Goal: Task Accomplishment & Management: Manage account settings

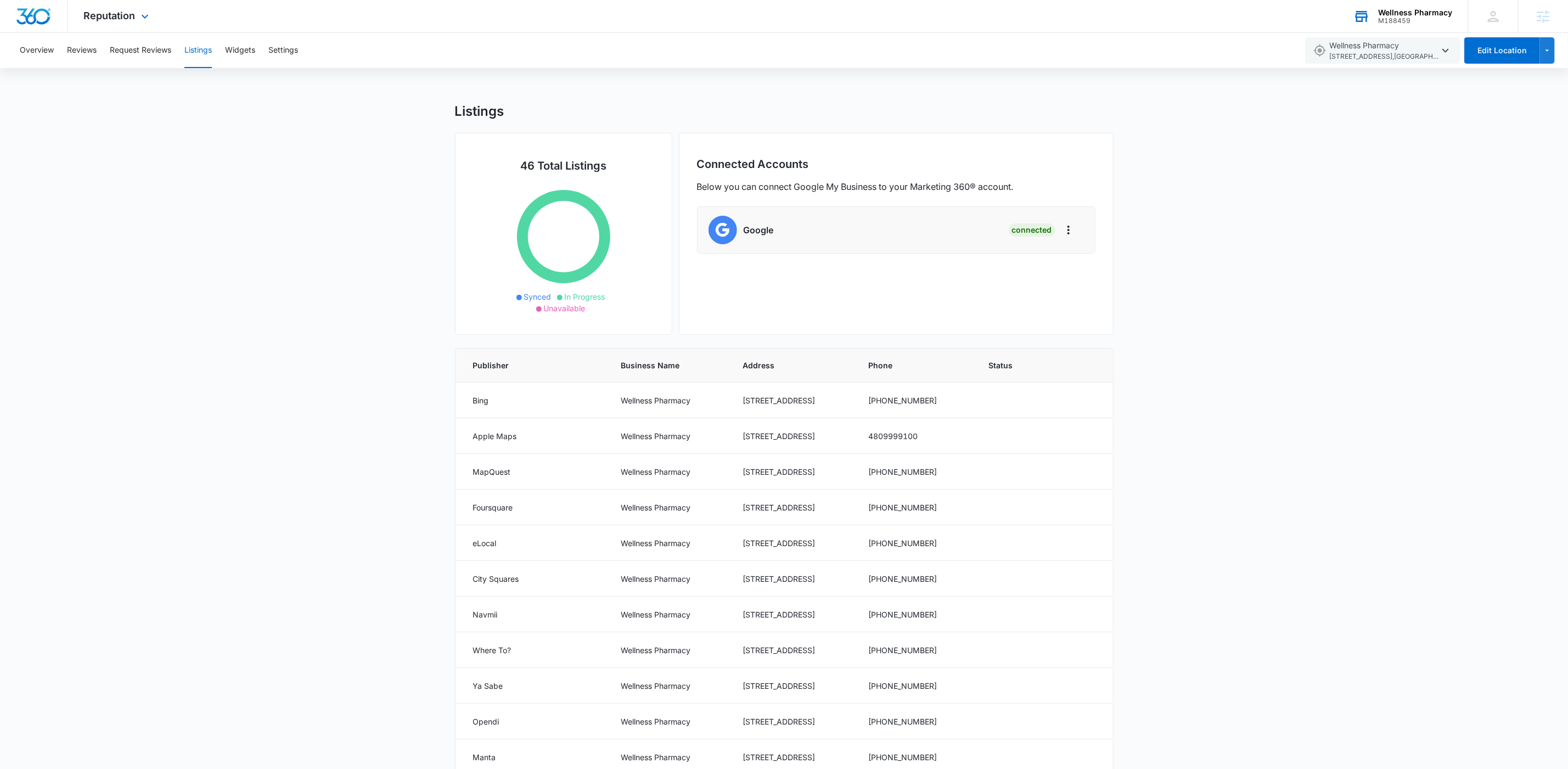
click at [1426, 10] on div "Wellness Pharmacy" at bounding box center [1415, 12] width 74 height 9
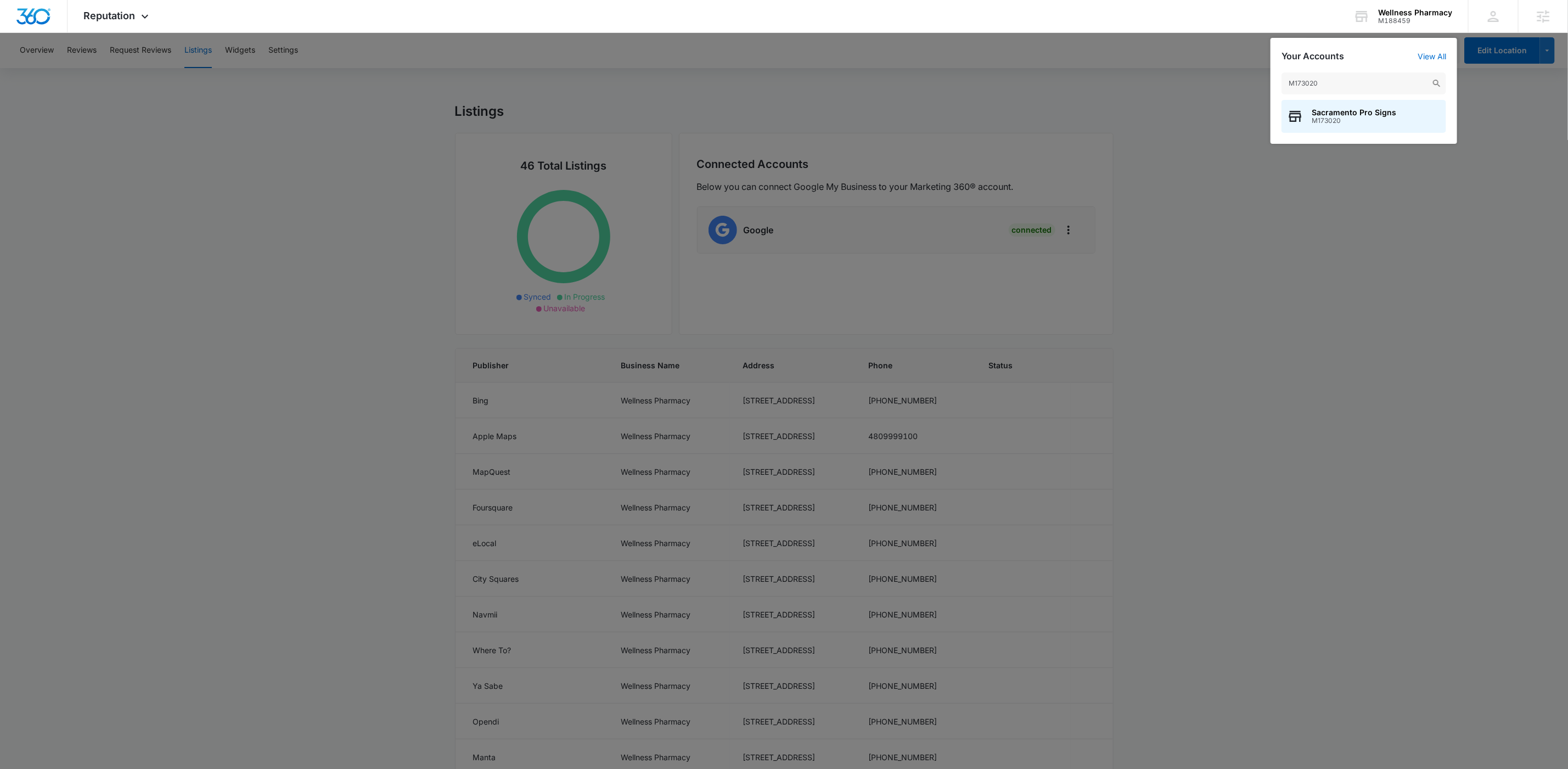
type input "M173020"
click at [1340, 121] on span "M173020" at bounding box center [1354, 121] width 85 height 8
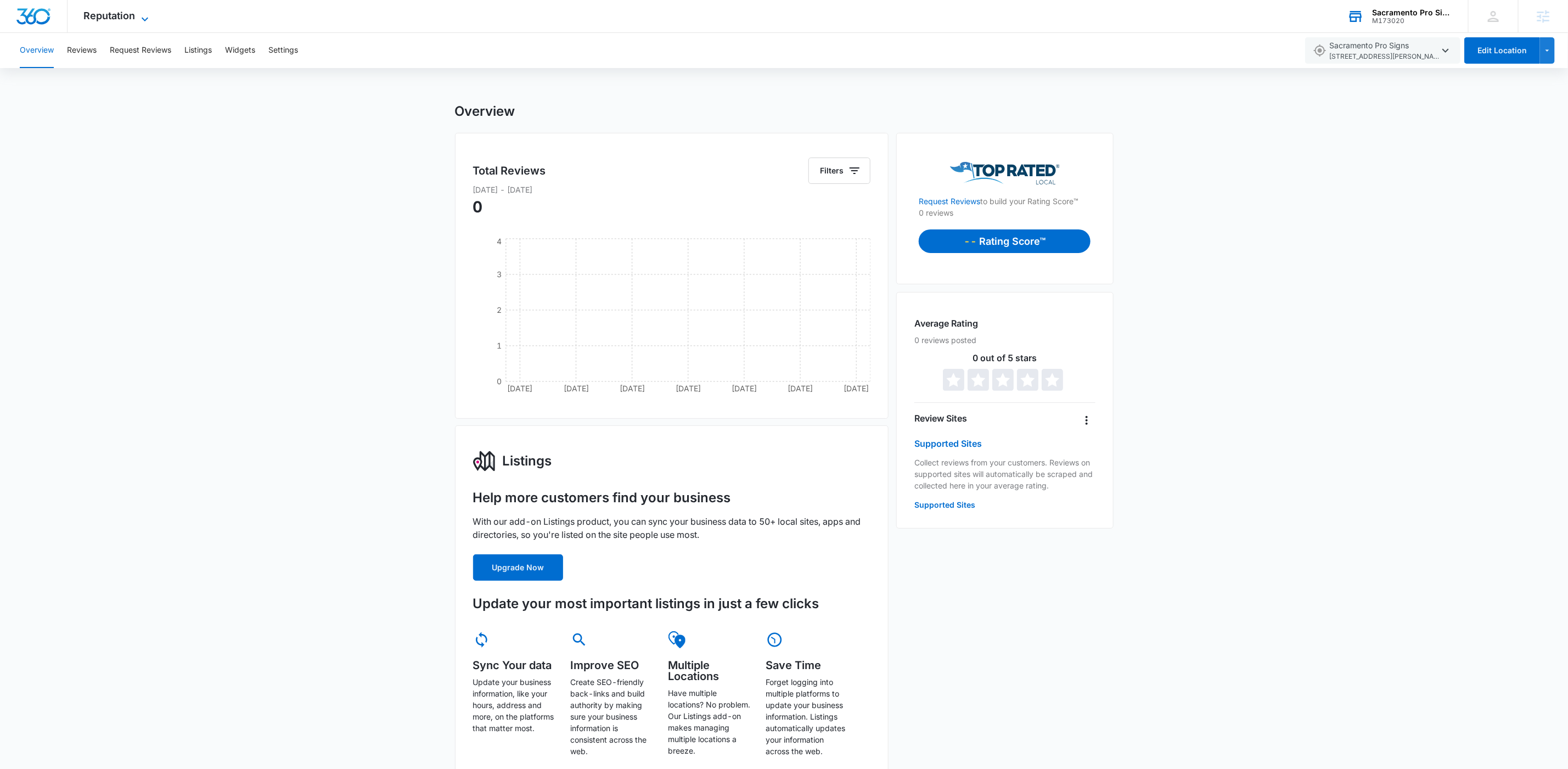
click at [129, 20] on span "Reputation" at bounding box center [110, 15] width 52 height 12
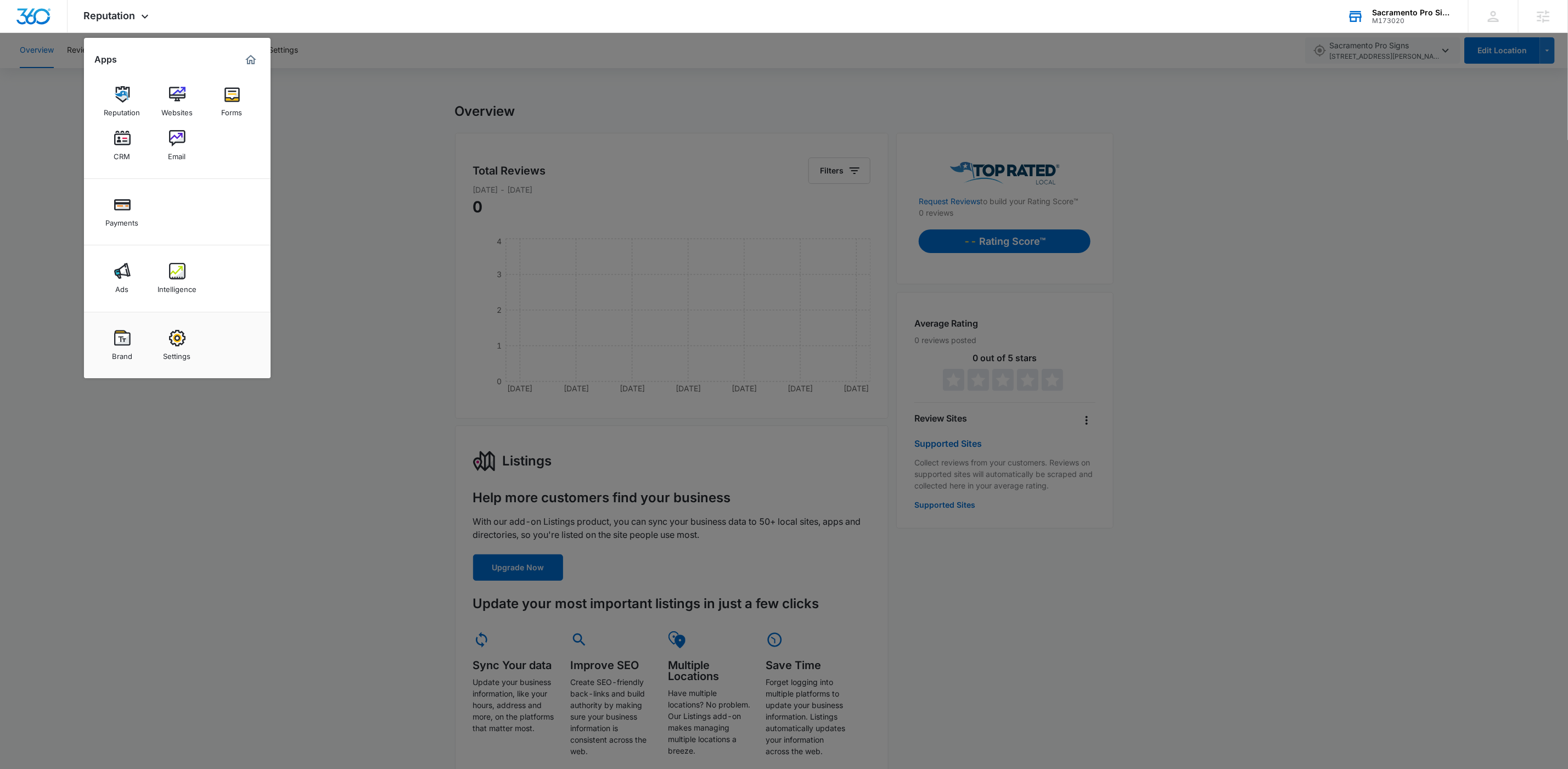
click at [118, 274] on img at bounding box center [122, 271] width 17 height 17
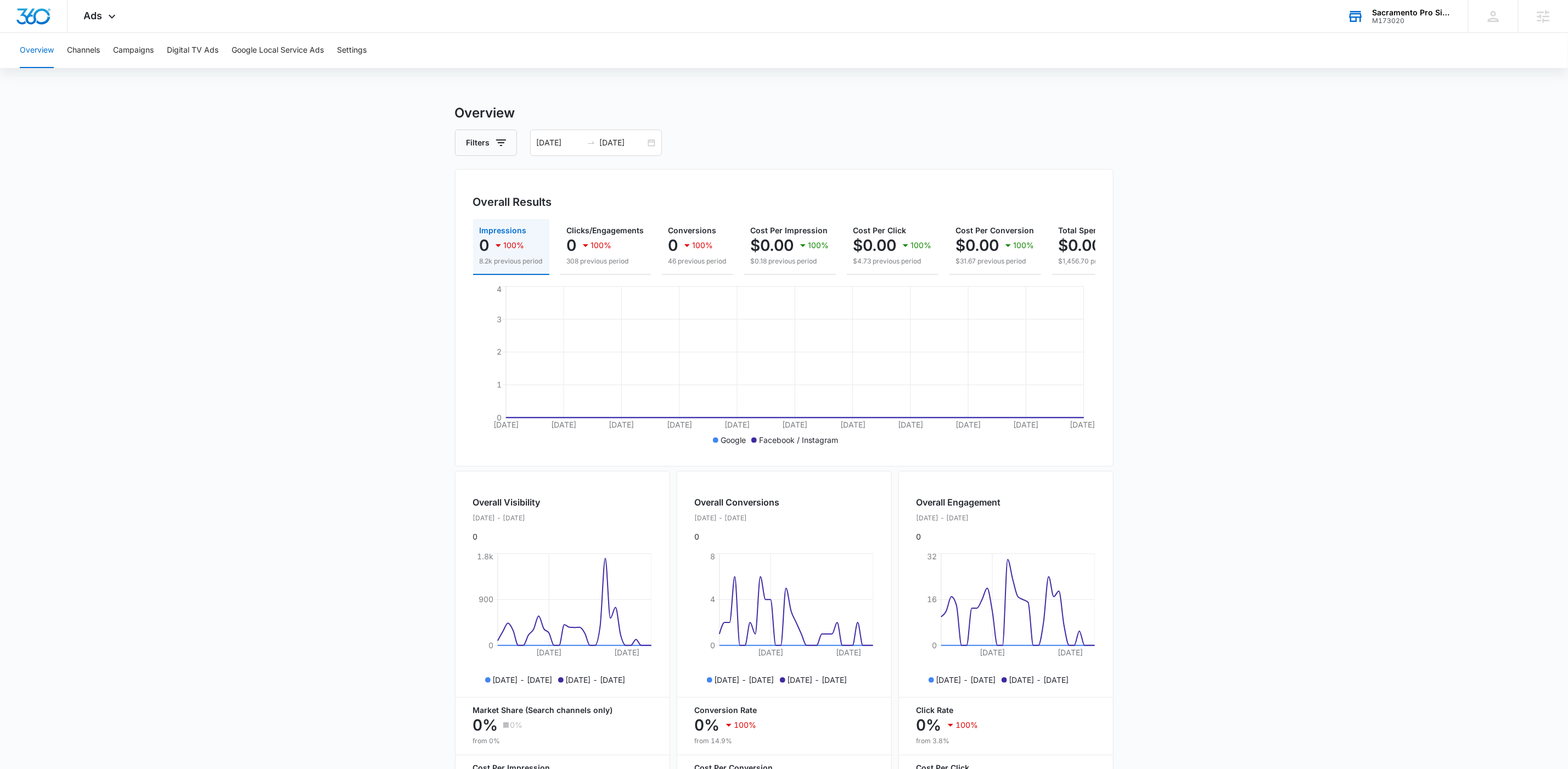
click at [1287, 281] on main "Overview Filters [DATE] [DATE] Overall Results Impressions 0 100% 8.2k previous…" at bounding box center [784, 483] width 1568 height 760
click at [342, 45] on button "Settings" at bounding box center [352, 50] width 29 height 35
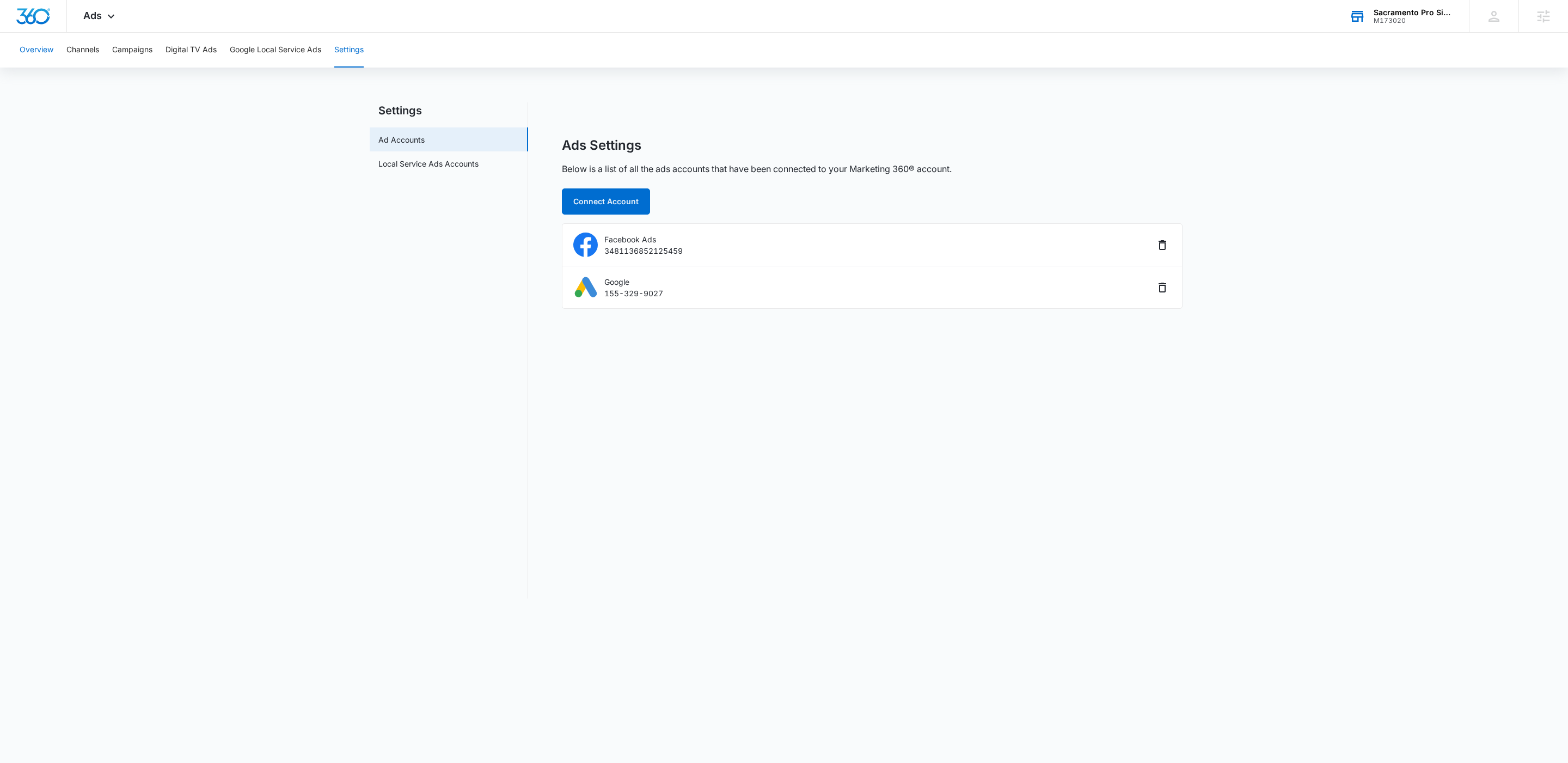
click at [44, 51] on button "Overview" at bounding box center [36, 50] width 33 height 35
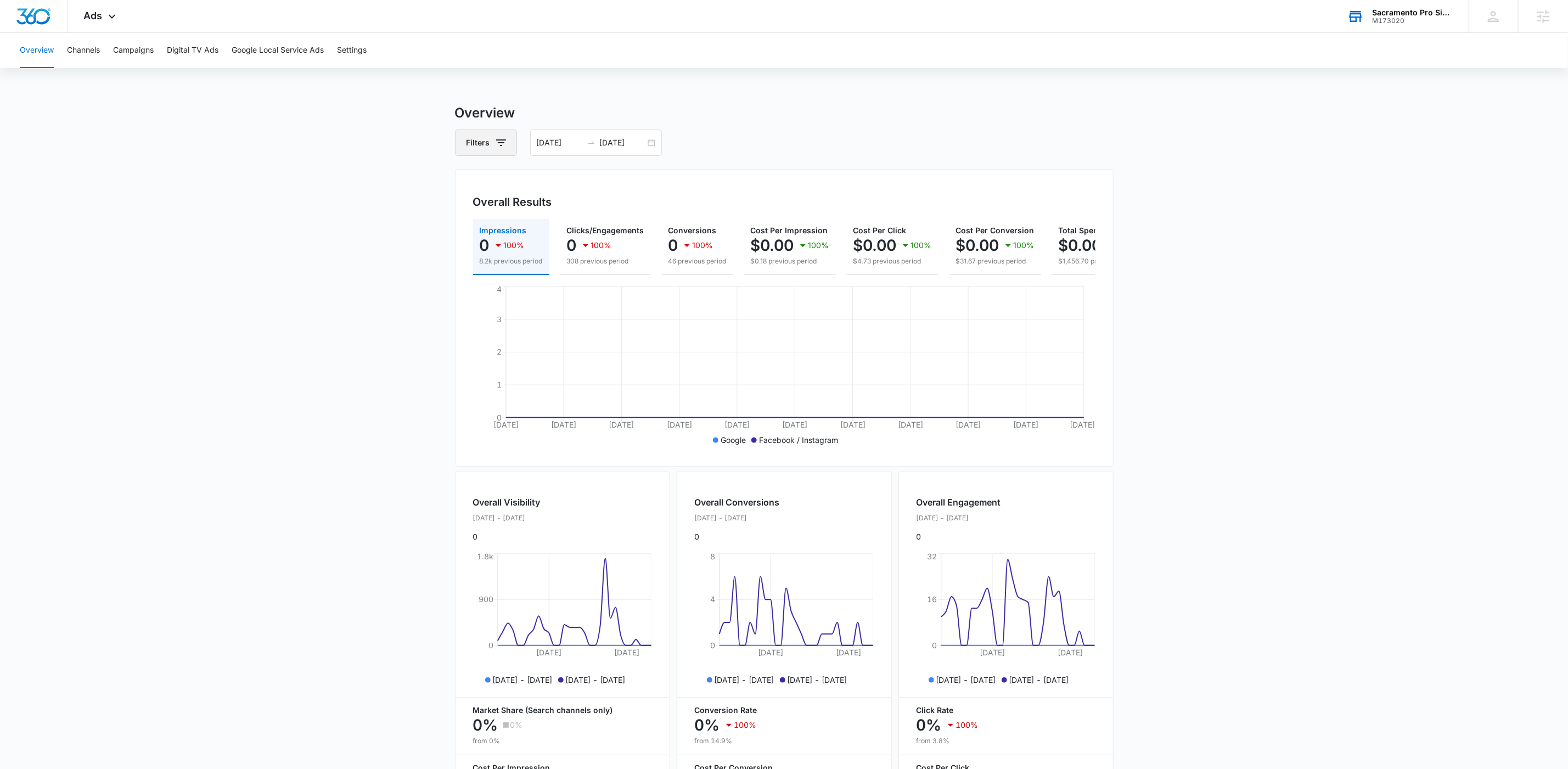
click at [491, 141] on button "Filters" at bounding box center [485, 142] width 62 height 26
click at [574, 145] on input "[DATE]" at bounding box center [560, 143] width 45 height 12
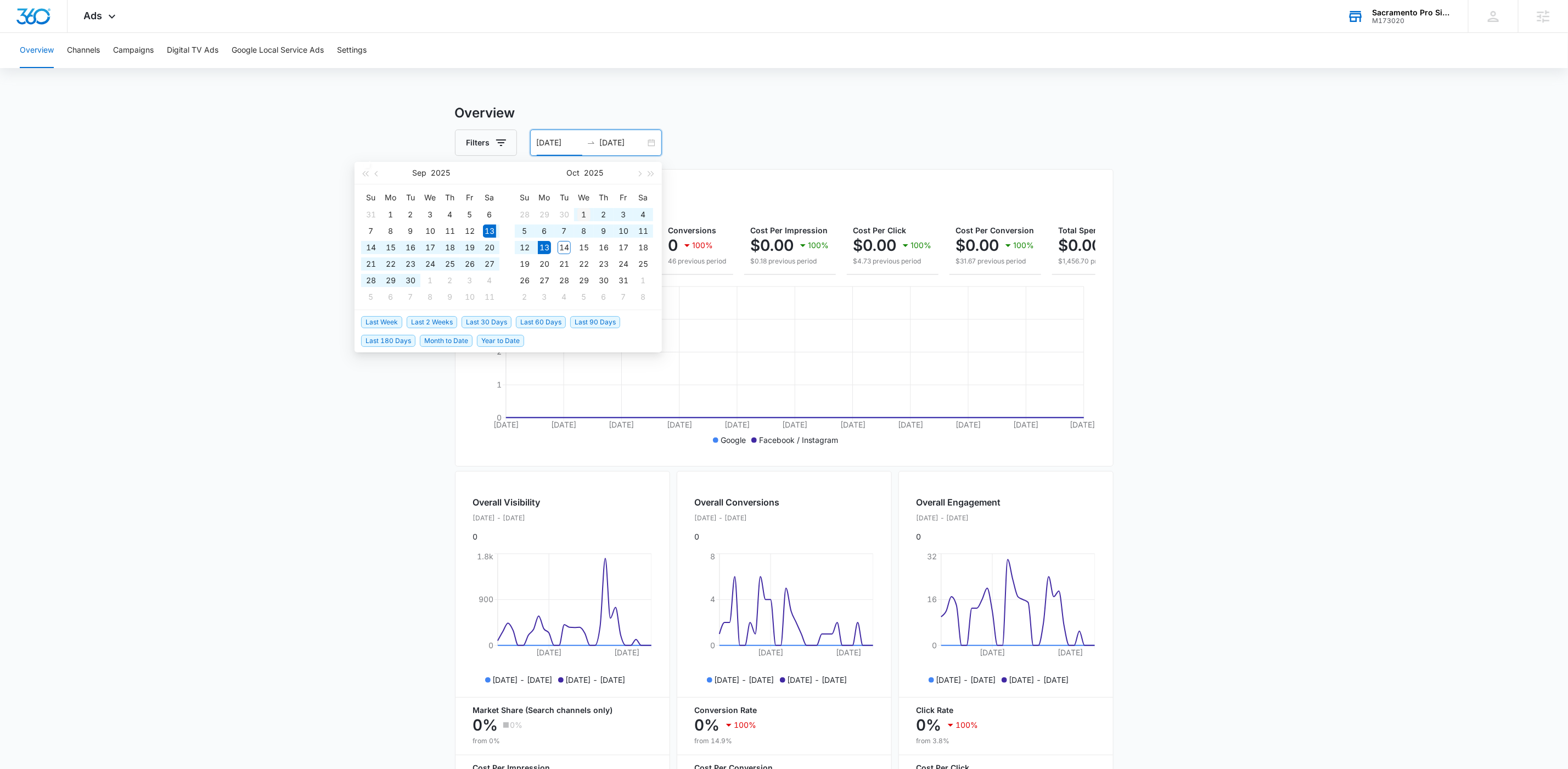
type input "[DATE]"
click at [580, 211] on div "1" at bounding box center [584, 214] width 13 height 13
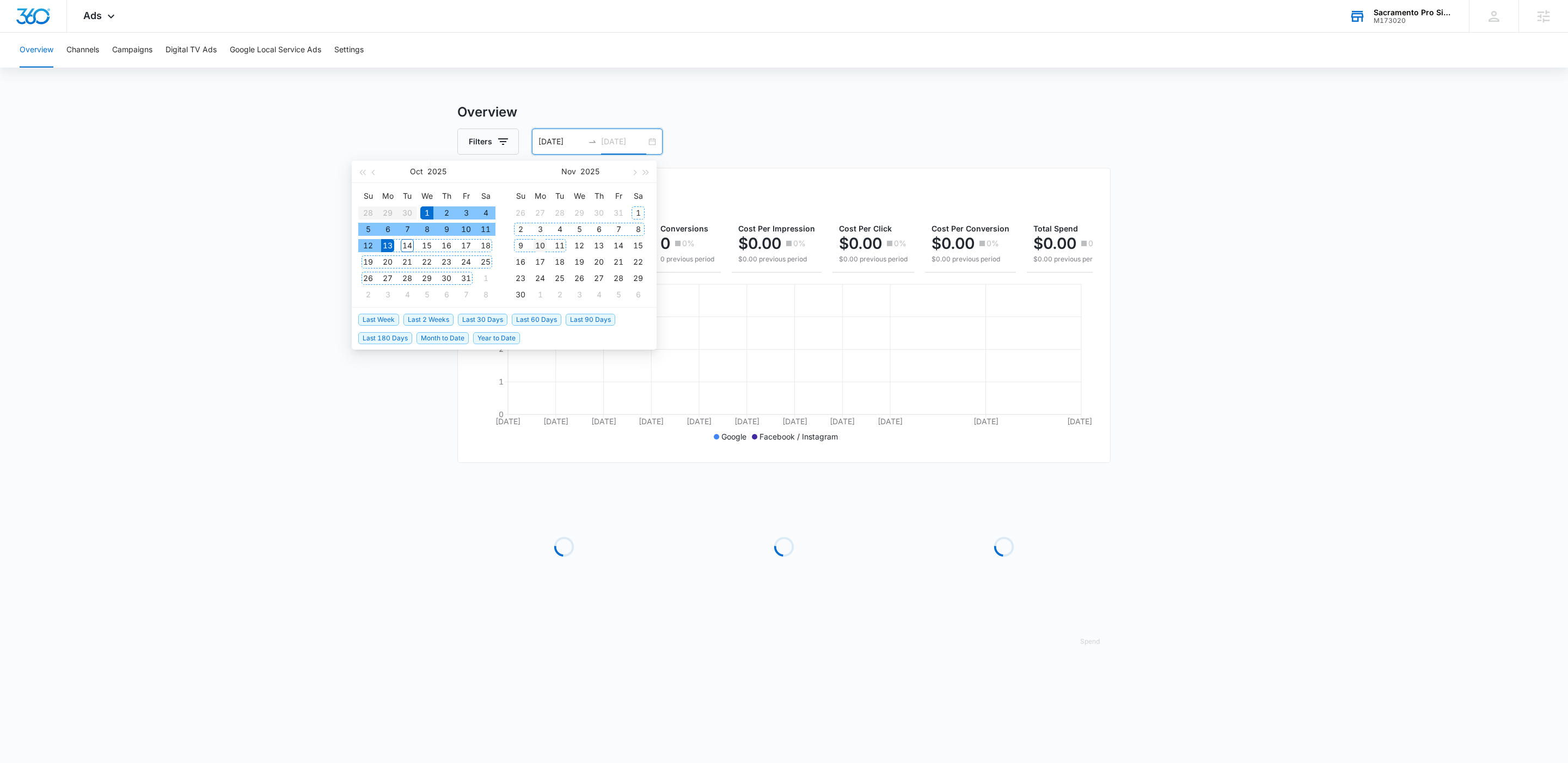
type input "[DATE]"
click at [544, 247] on div "10" at bounding box center [540, 245] width 13 height 13
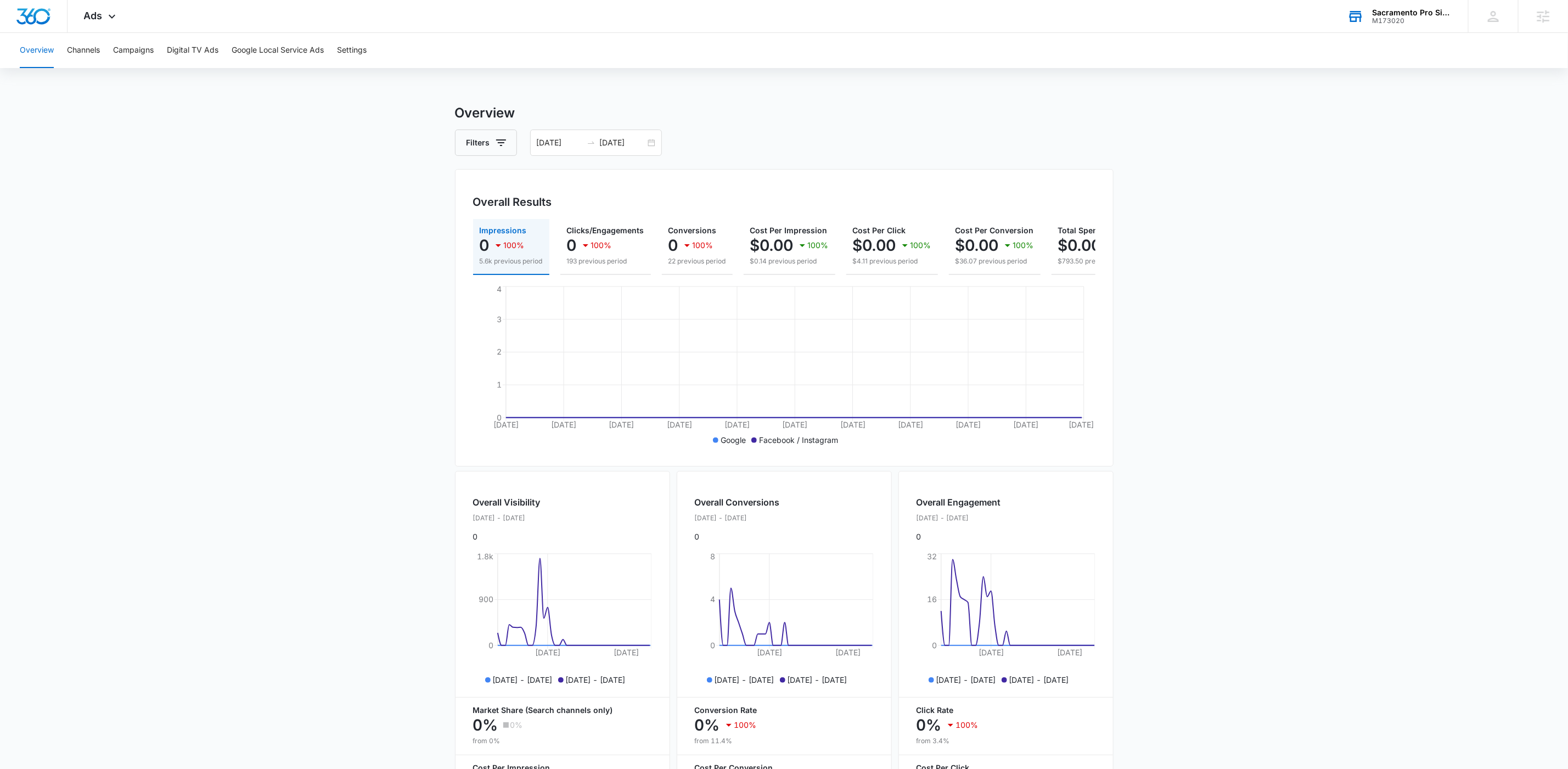
click at [1211, 310] on main "Overview Filters [DATE] [DATE] Overall Results Impressions 0 100% 5.6k previous…" at bounding box center [784, 483] width 1568 height 760
click at [353, 53] on button "Settings" at bounding box center [352, 50] width 29 height 35
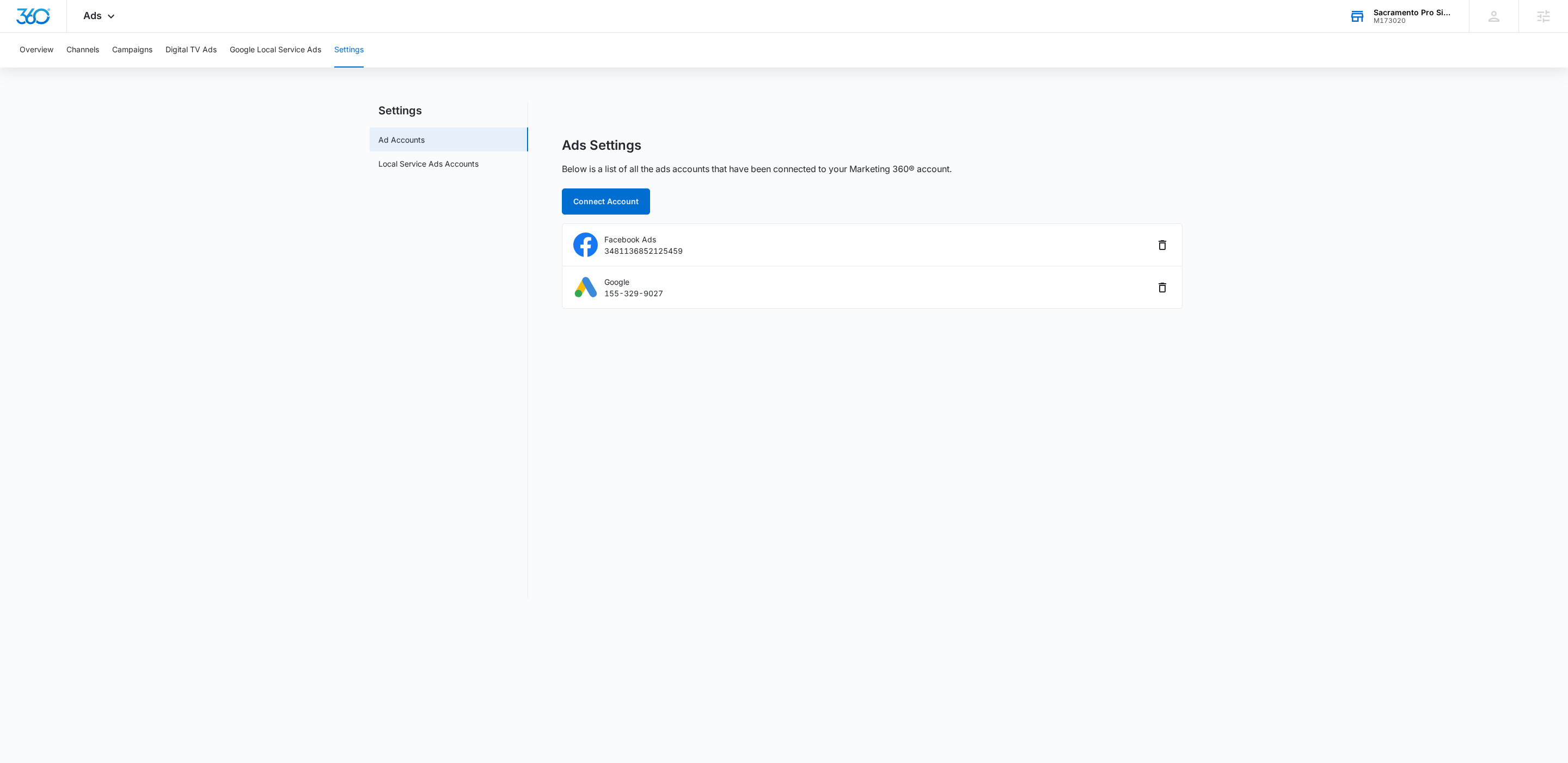
click at [1416, 19] on div "M173020" at bounding box center [1413, 21] width 80 height 8
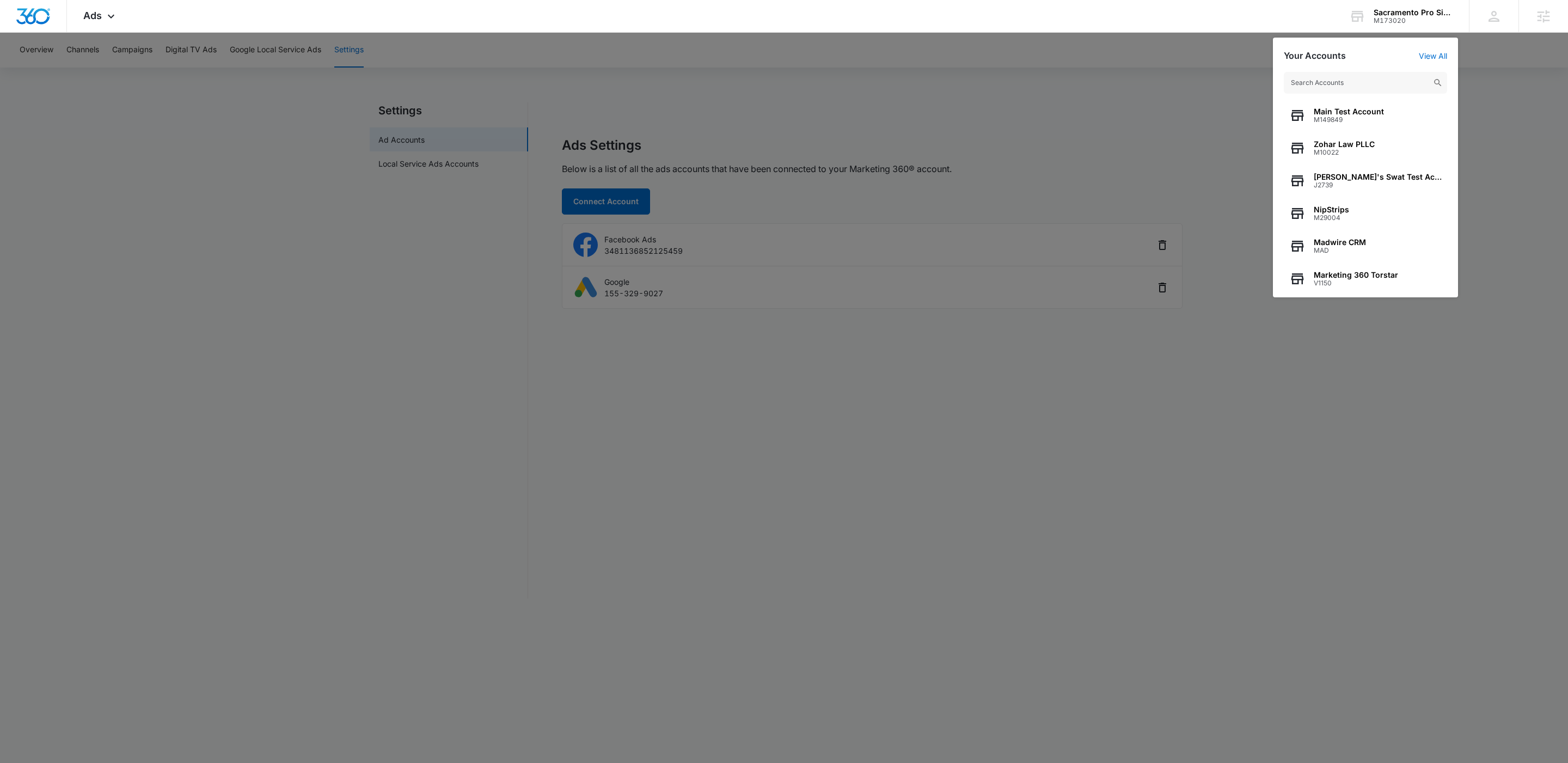
drag, startPoint x: 1090, startPoint y: 127, endPoint x: 1070, endPoint y: 143, distance: 25.6
click at [1090, 127] on div at bounding box center [784, 381] width 1568 height 763
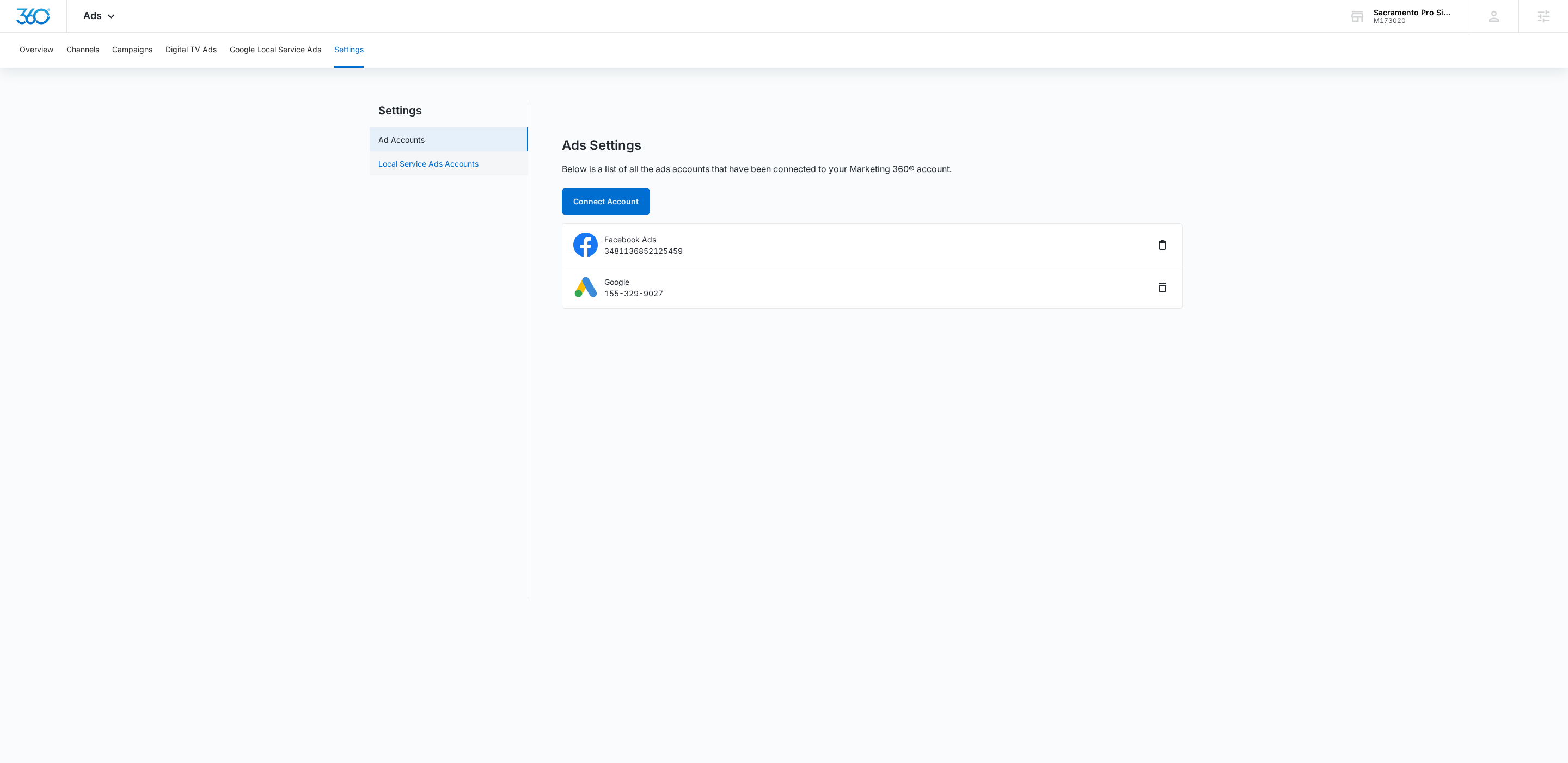
click at [462, 160] on link "Local Service Ads Accounts" at bounding box center [429, 163] width 100 height 12
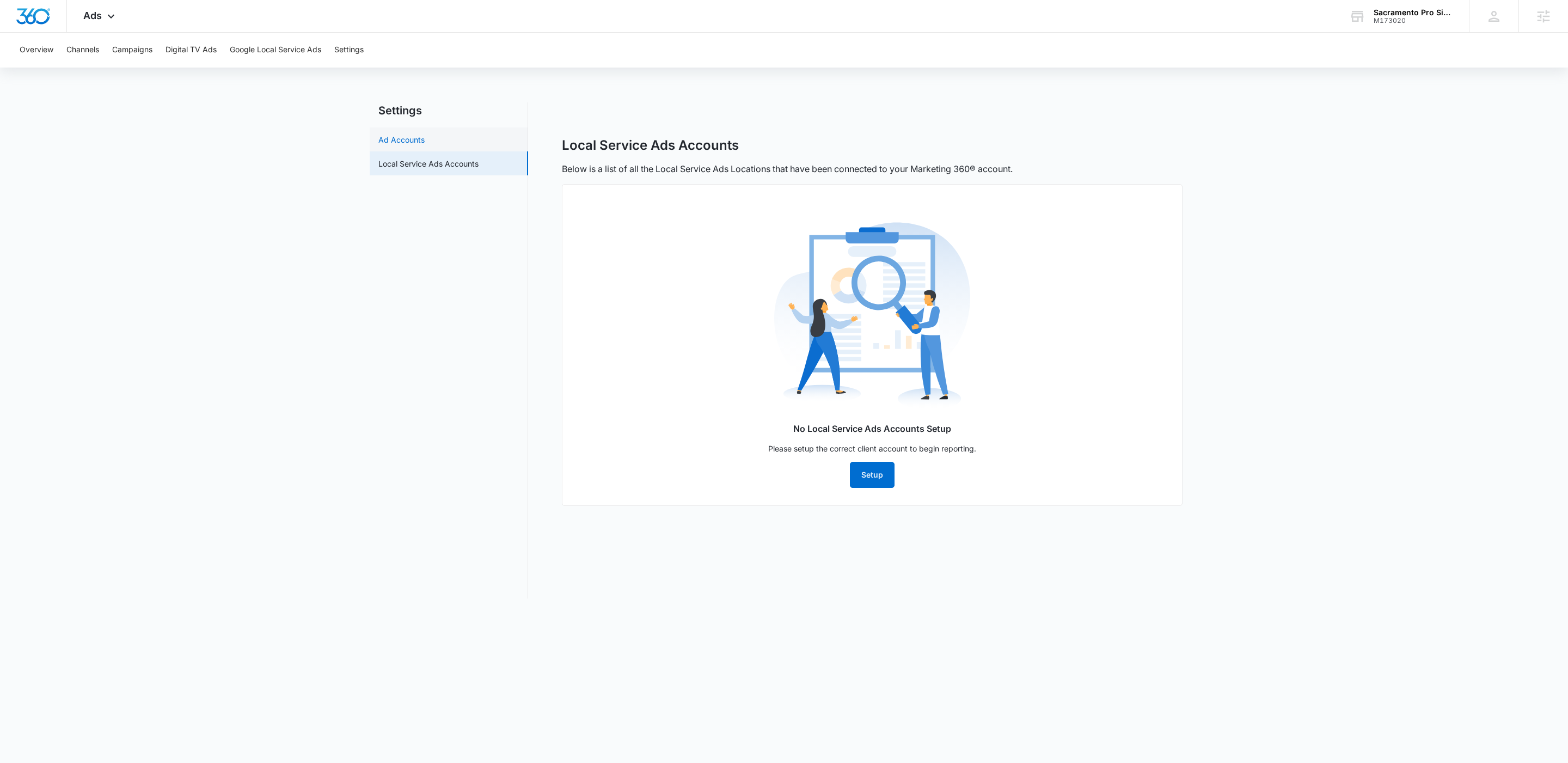
click at [419, 144] on link "Ad Accounts" at bounding box center [402, 139] width 46 height 12
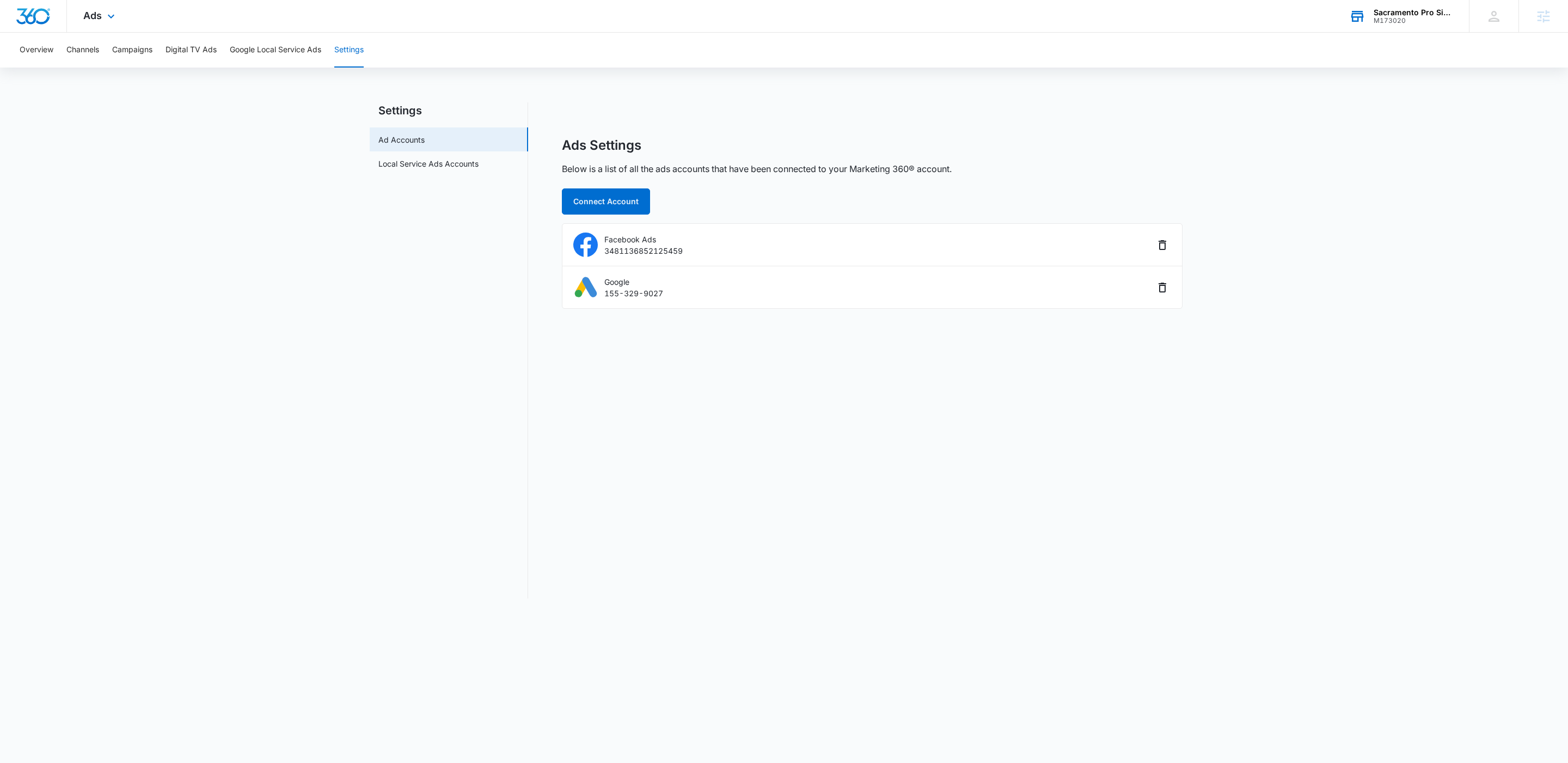
click at [1412, 19] on div "M173020" at bounding box center [1413, 21] width 80 height 8
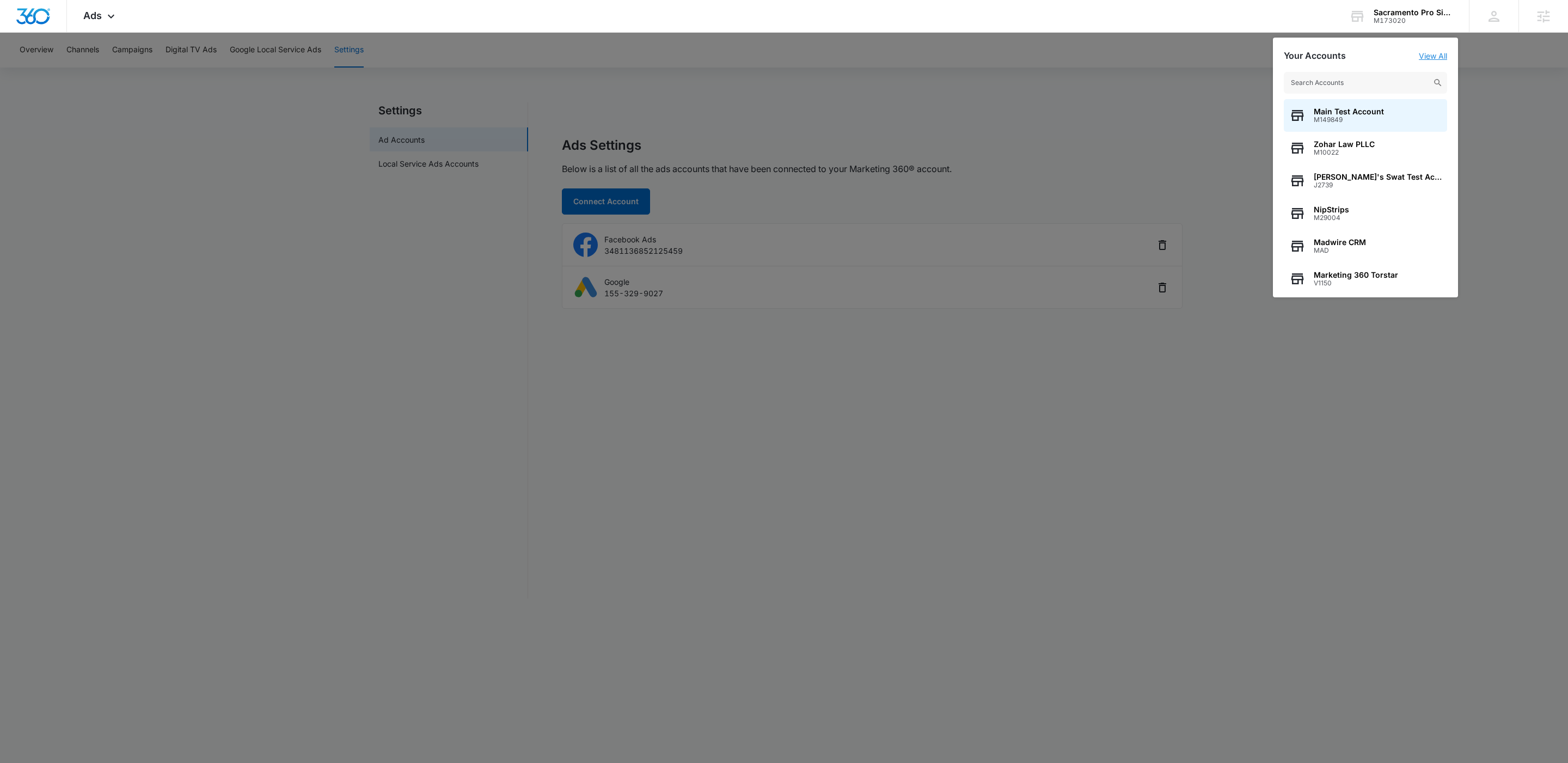
click at [1432, 54] on link "View All" at bounding box center [1433, 55] width 29 height 9
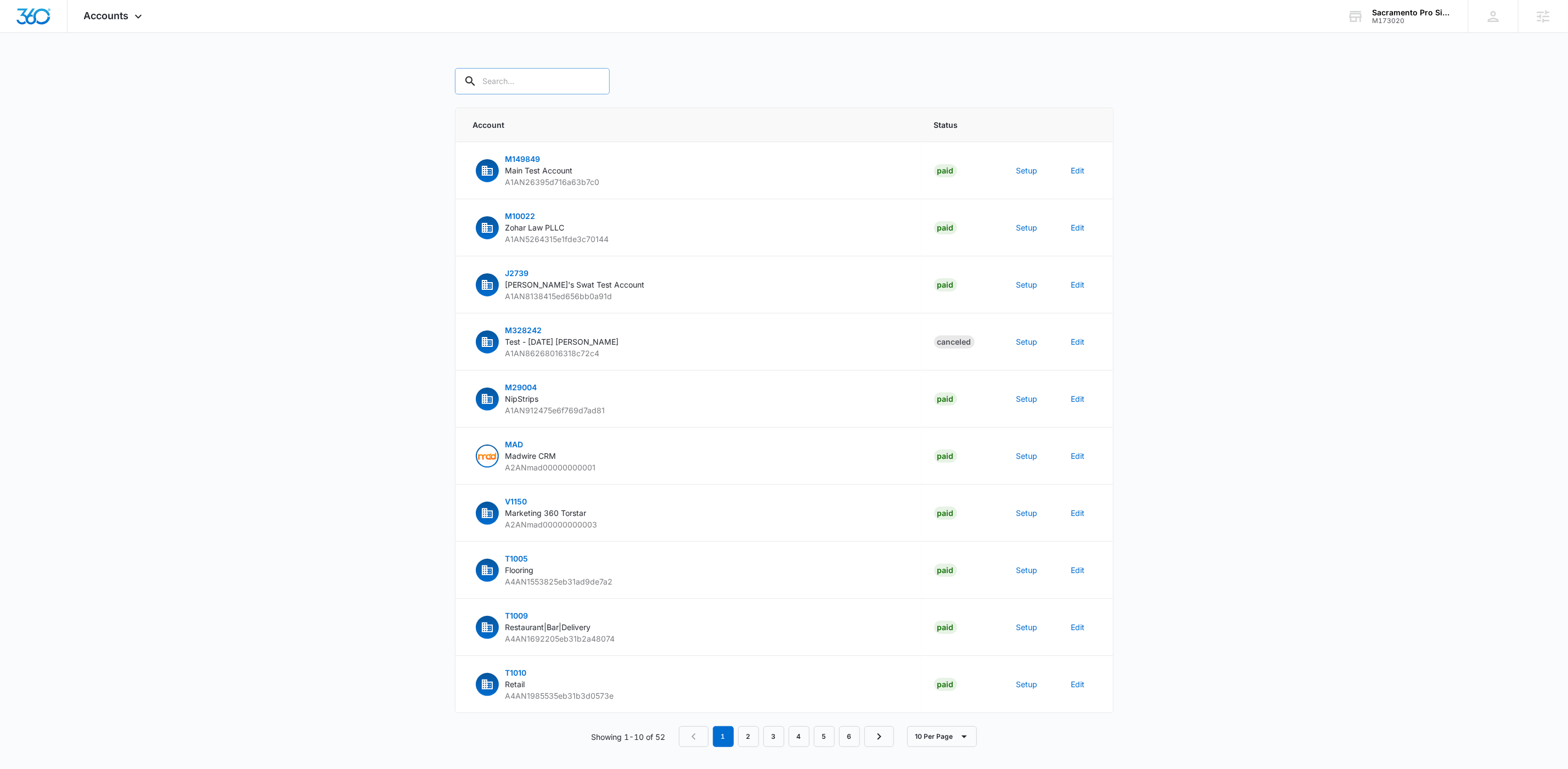
click at [514, 85] on input "text" at bounding box center [532, 81] width 155 height 26
type input "[GEOGRAPHIC_DATA]"
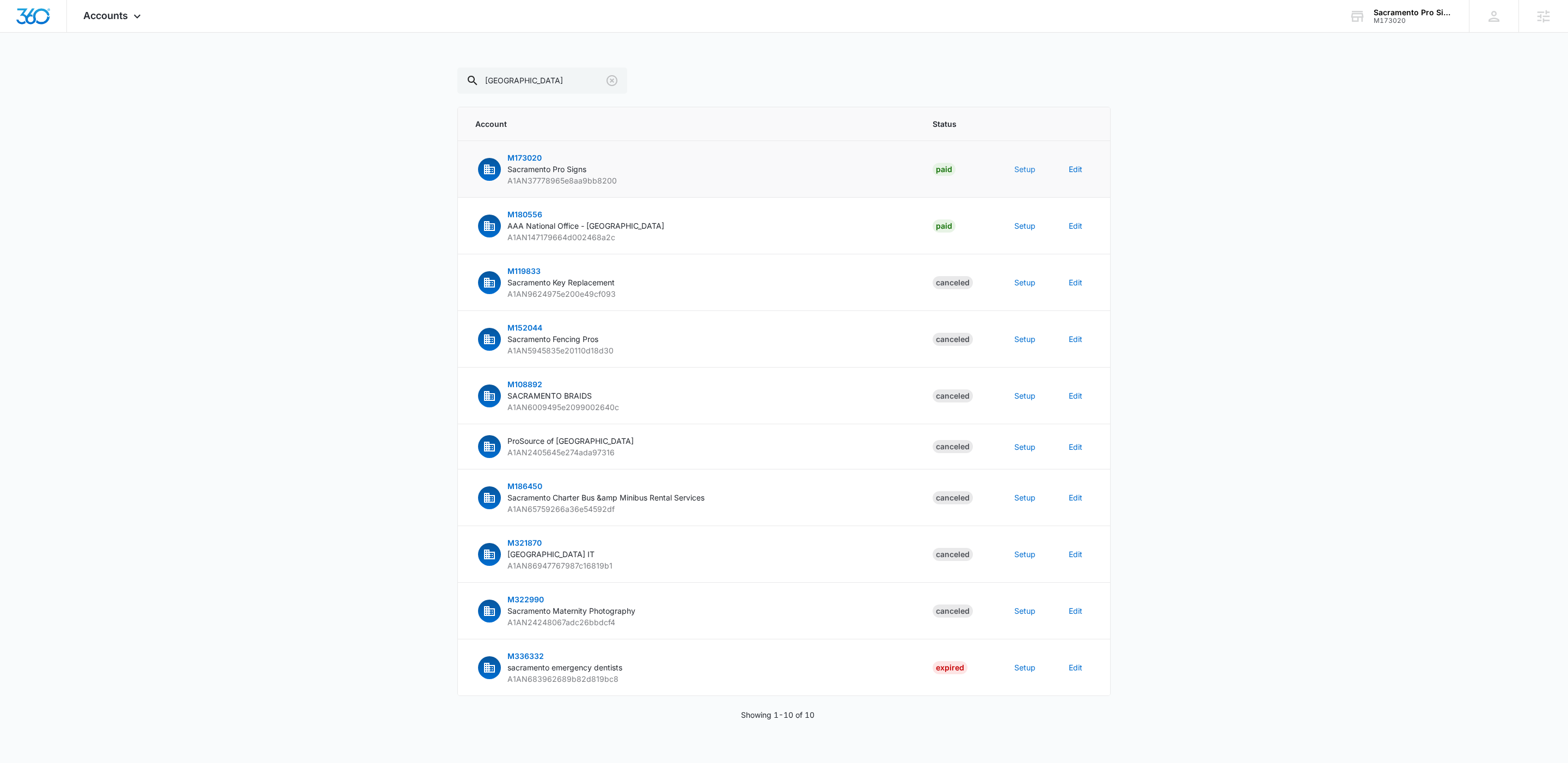
click at [1020, 172] on button "Setup" at bounding box center [1024, 169] width 21 height 12
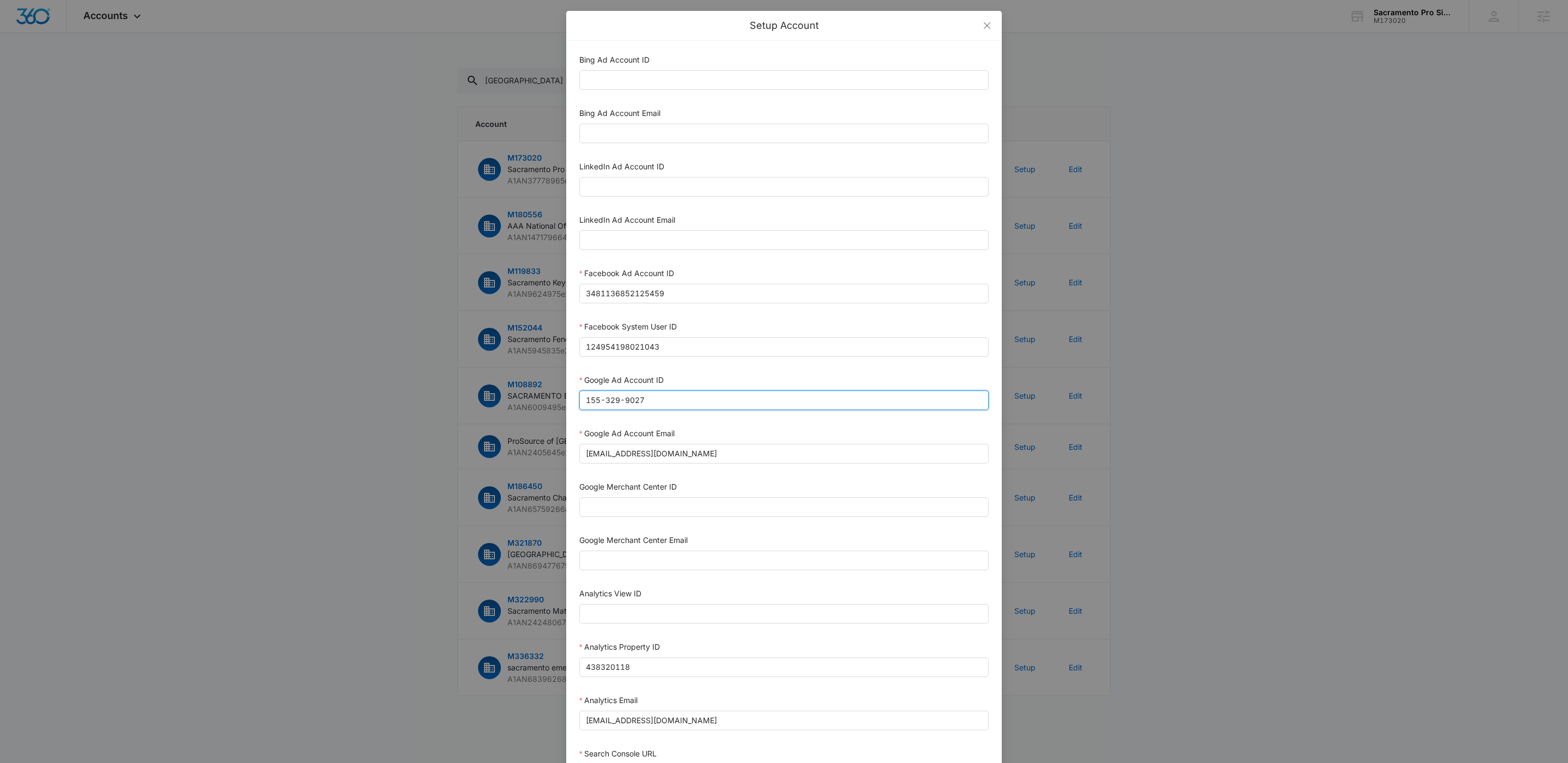
click at [777, 408] on input "155-329-9027" at bounding box center [784, 400] width 410 height 19
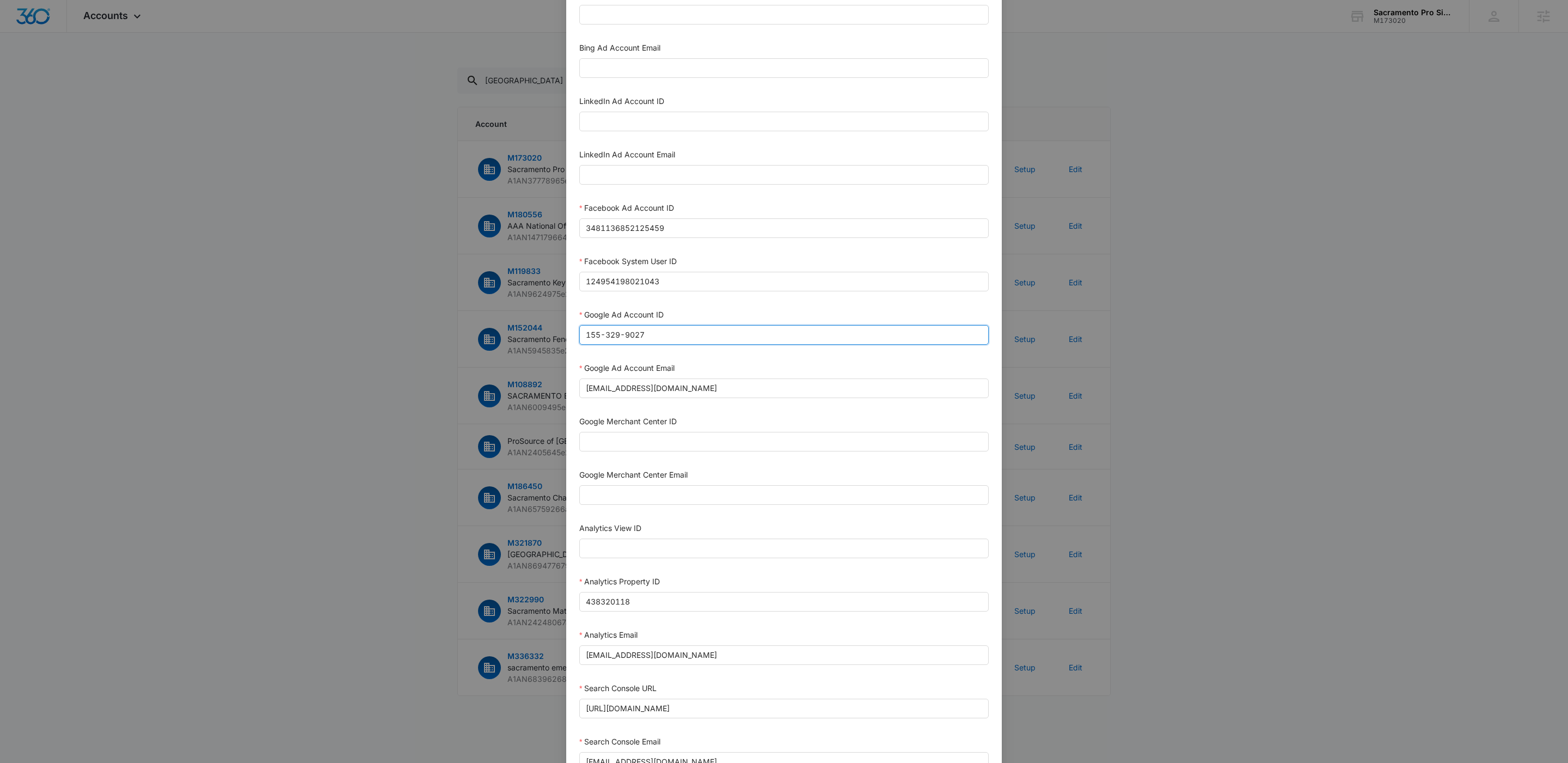
scroll to position [216, 0]
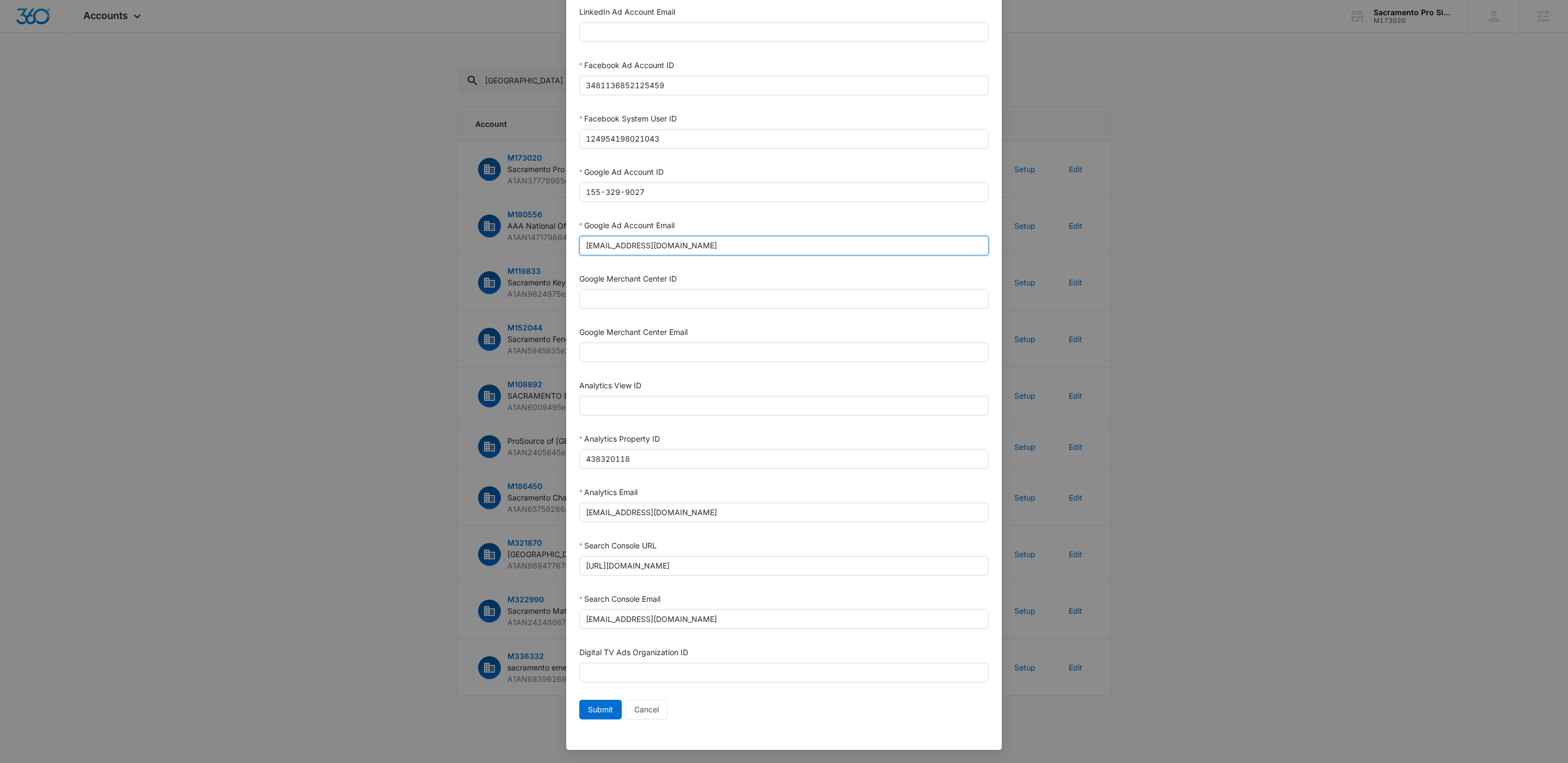
click at [608, 244] on input "[EMAIL_ADDRESS][DOMAIN_NAME]" at bounding box center [784, 245] width 410 height 19
type input "[EMAIL_ADDRESS][DOMAIN_NAME]"
click at [608, 512] on input "[EMAIL_ADDRESS][DOMAIN_NAME]" at bounding box center [784, 513] width 410 height 19
type input "[EMAIL_ADDRESS][DOMAIN_NAME]"
click at [781, 531] on form "Bing Ad Account ID Bing Ad Account Email LinkedIn Ad Account ID LinkedIn Ad Acc…" at bounding box center [784, 285] width 410 height 878
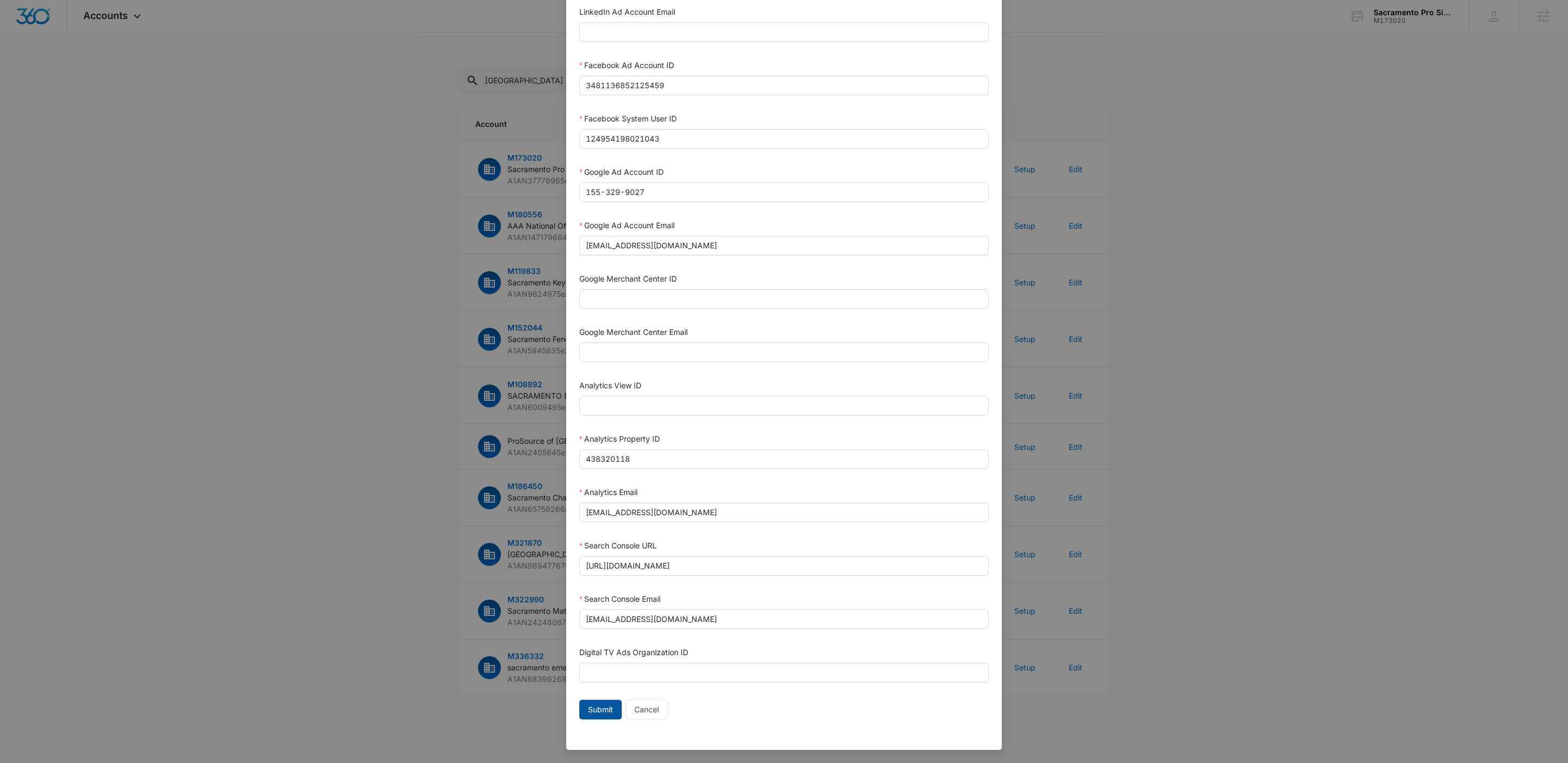
click at [589, 711] on span "Submit" at bounding box center [600, 710] width 25 height 12
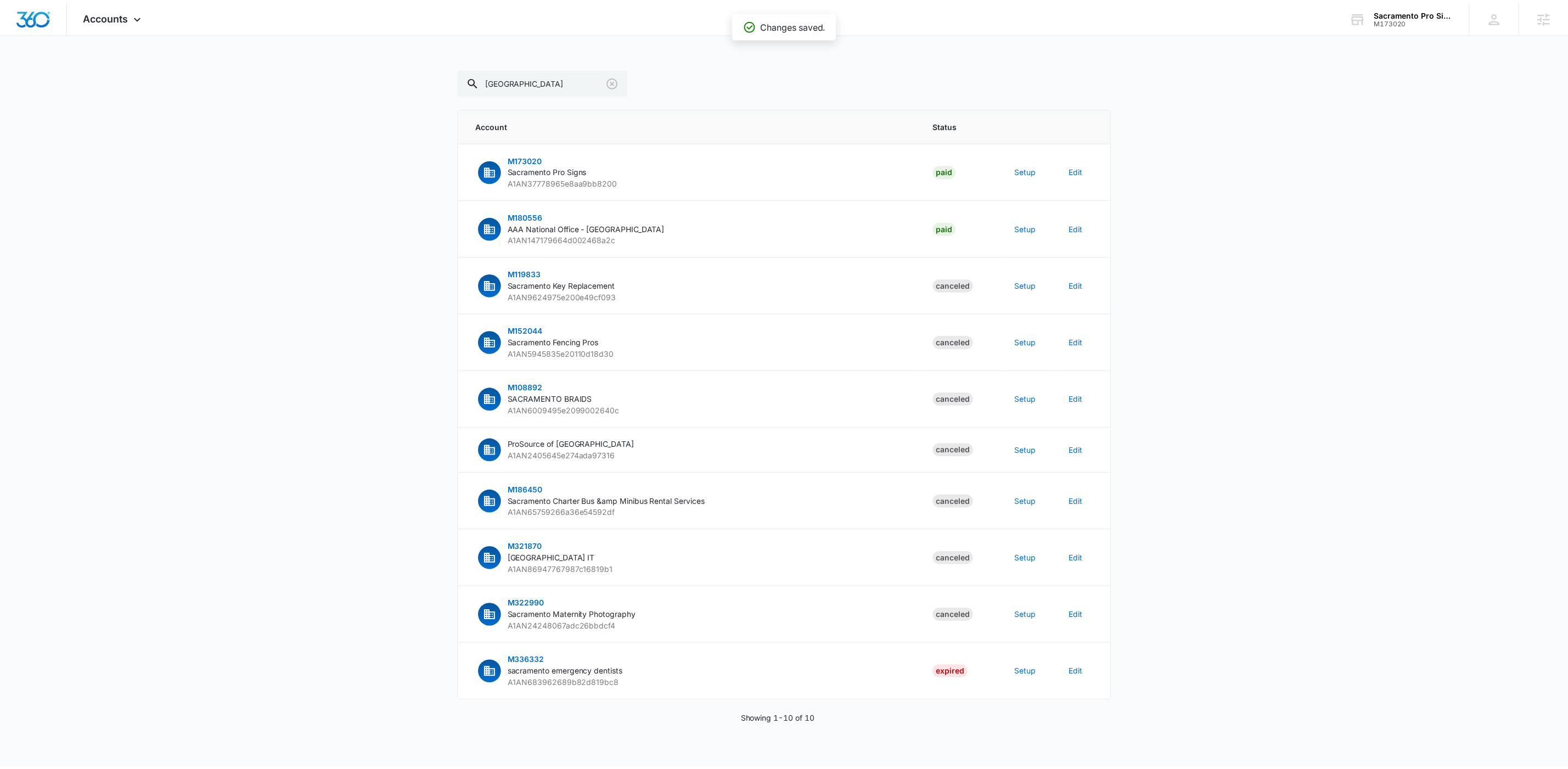
scroll to position [207, 0]
click at [137, 8] on div "Accounts Apps Reputation Websites Forms CRM Email Payments Ads Intelligence Bra…" at bounding box center [114, 16] width 94 height 33
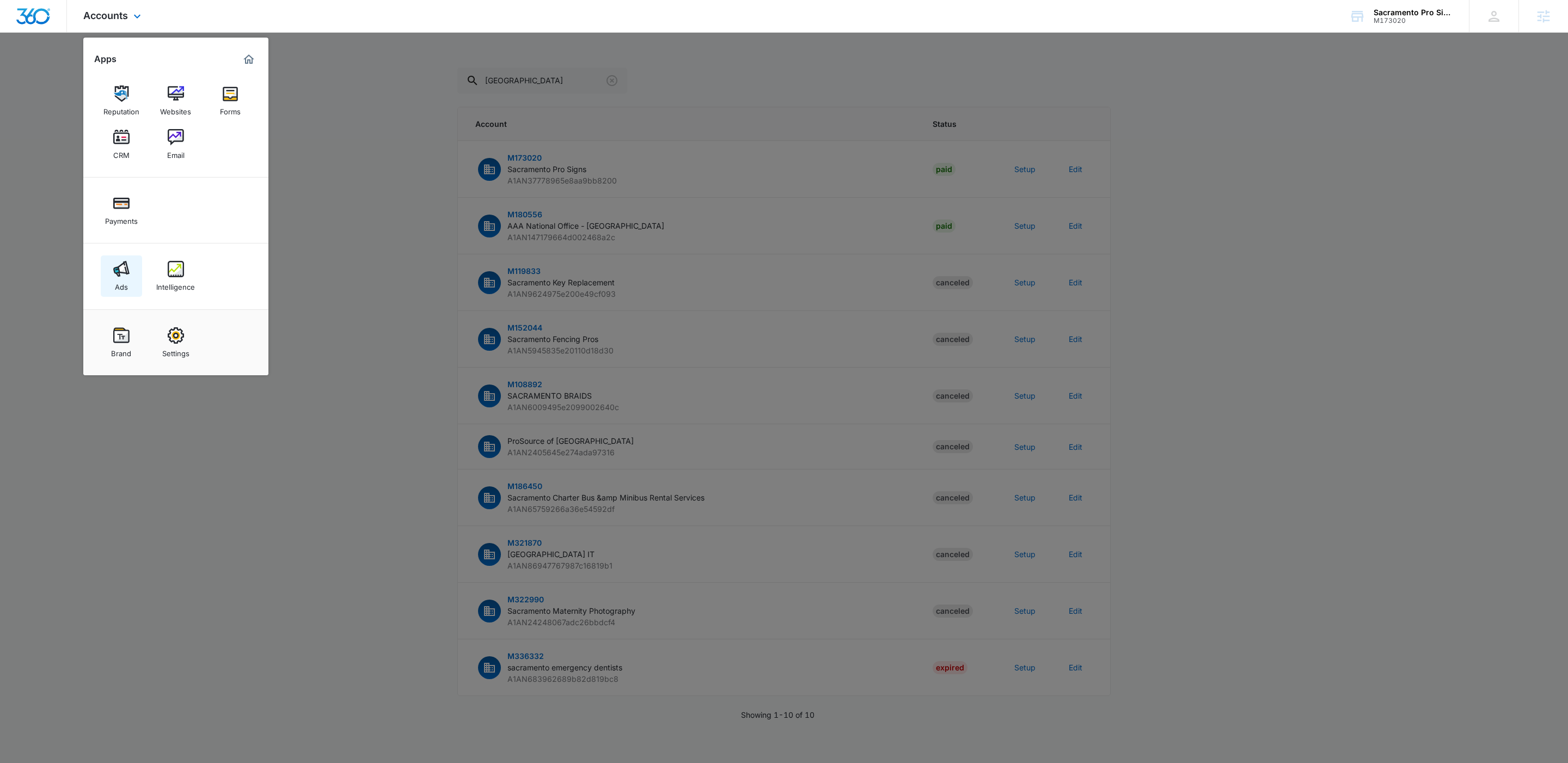
click at [128, 294] on link "Ads" at bounding box center [121, 276] width 41 height 41
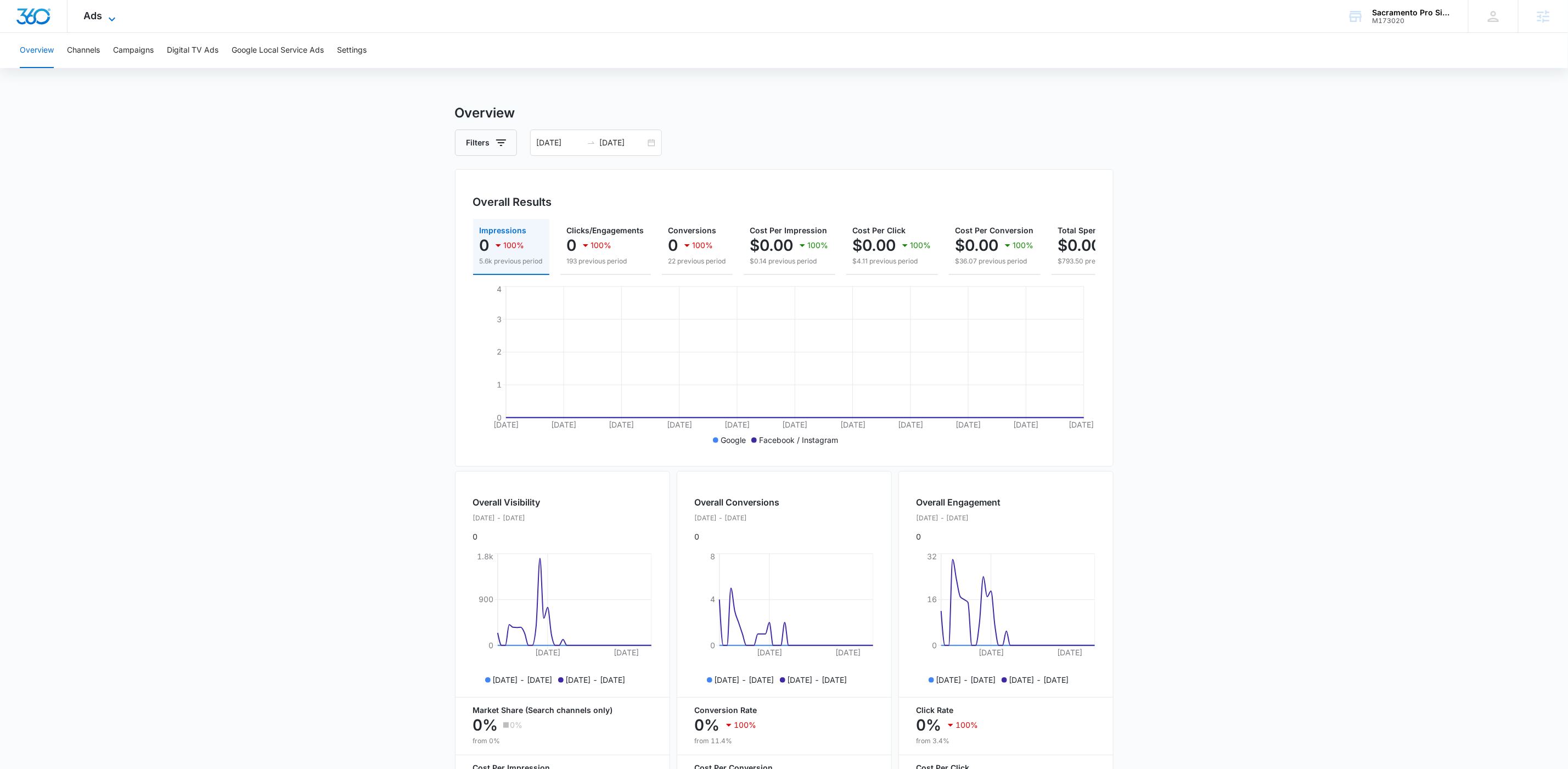
click at [109, 18] on icon at bounding box center [112, 19] width 7 height 4
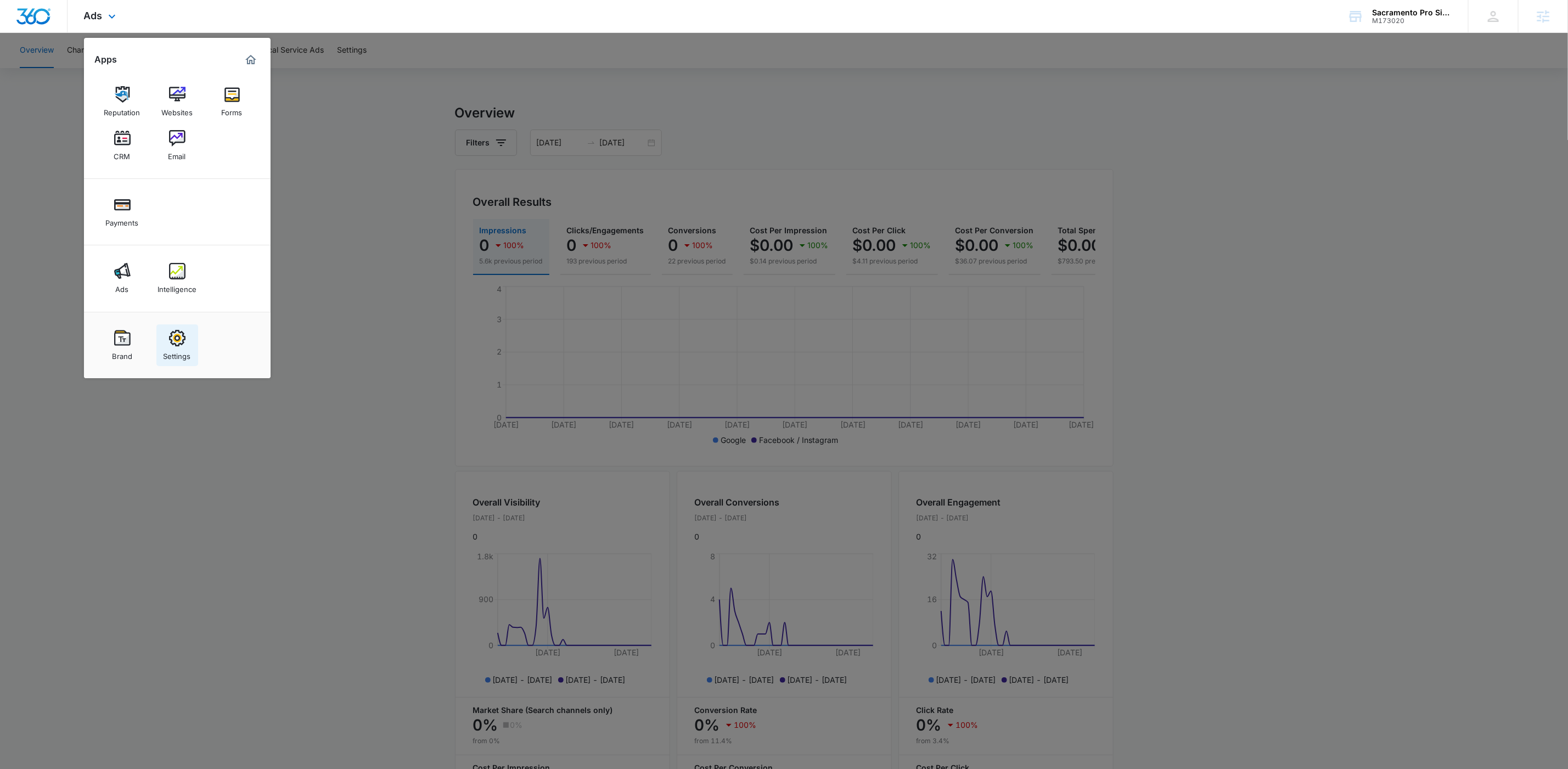
click at [169, 342] on img at bounding box center [177, 338] width 17 height 17
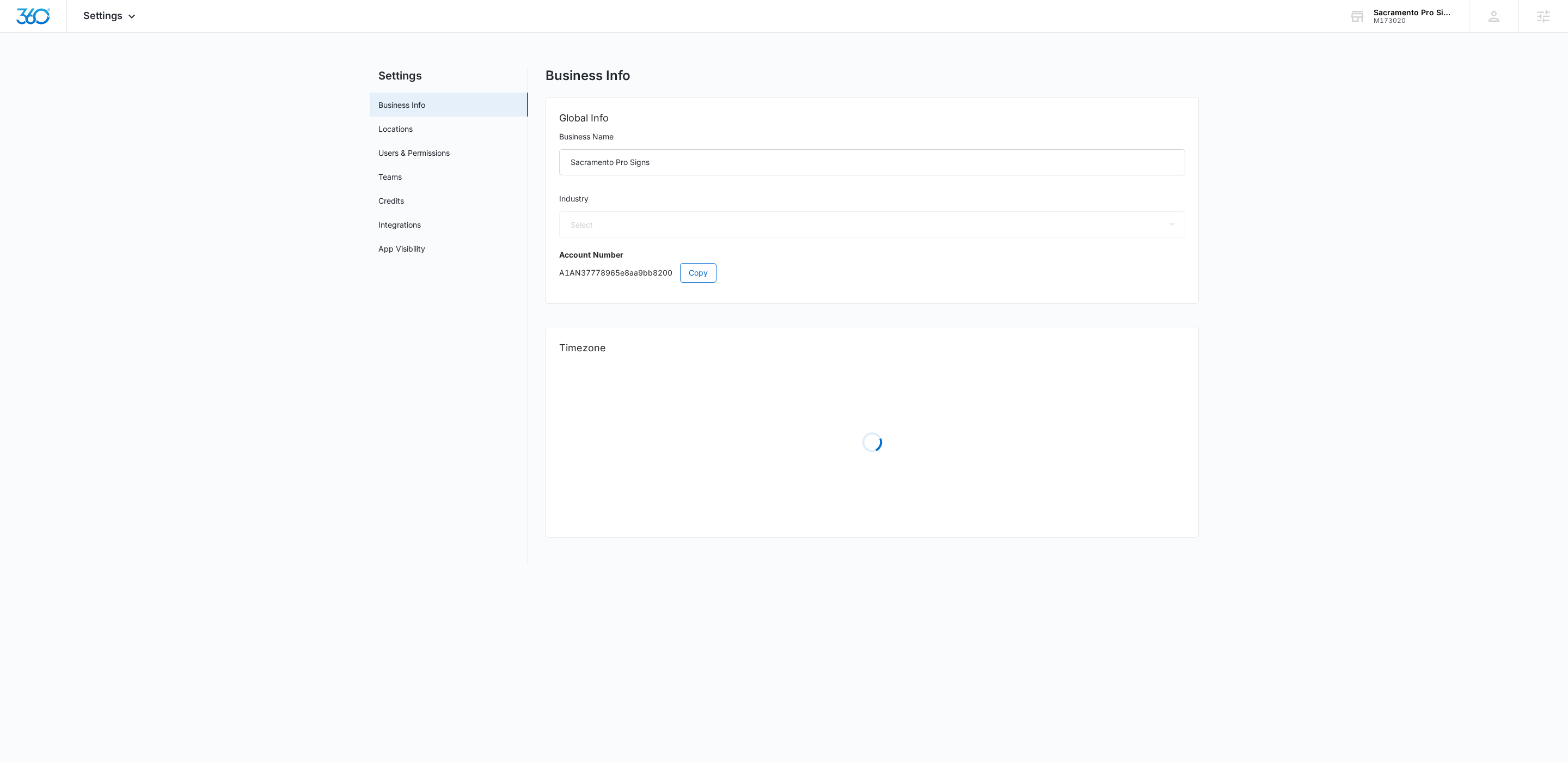
select select "52"
select select "US"
select select "America/Los_Angeles"
click at [691, 273] on span "Copy" at bounding box center [698, 273] width 19 height 12
click at [98, 18] on span "Settings" at bounding box center [103, 15] width 39 height 12
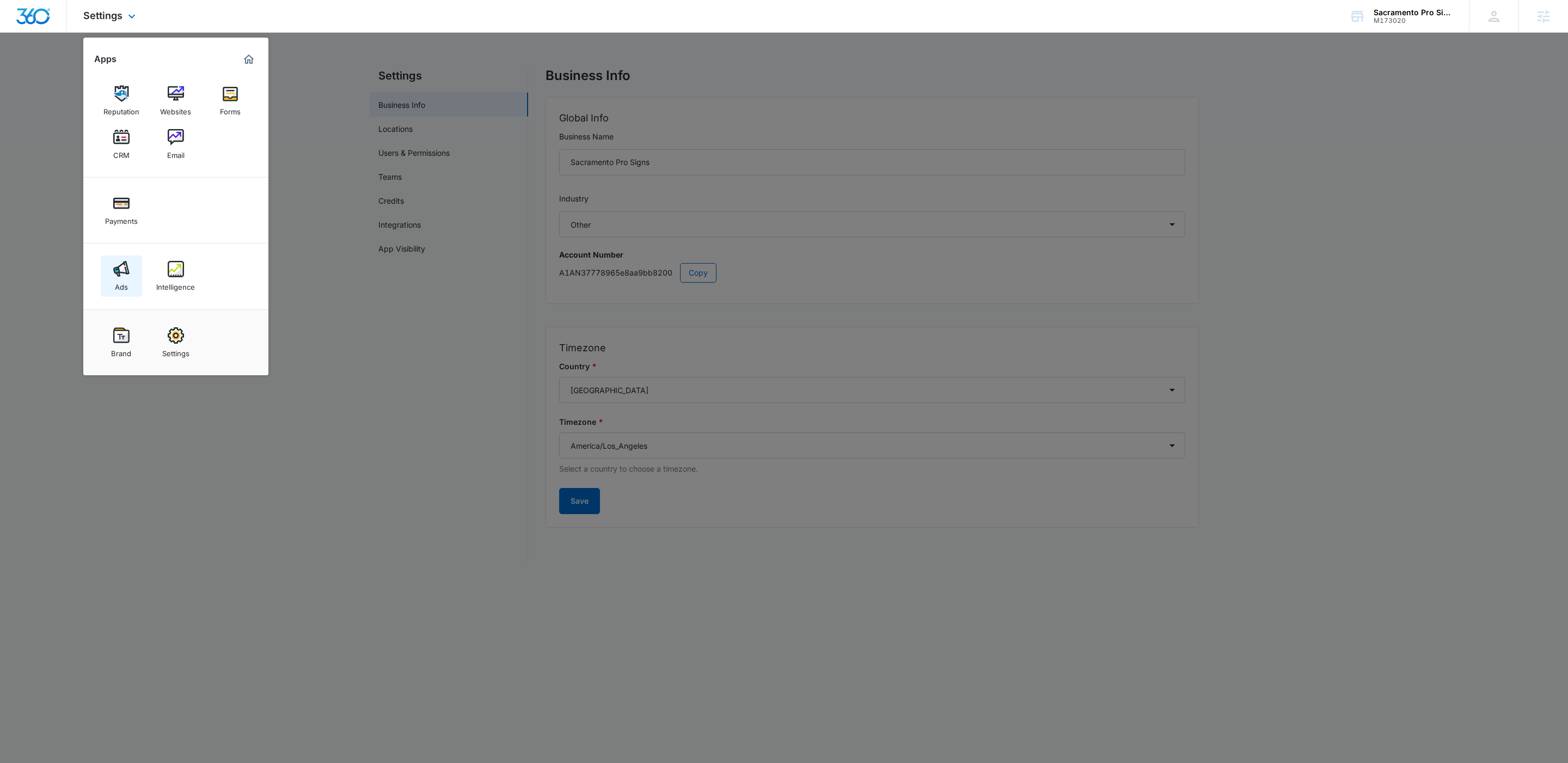
click at [121, 281] on div "Ads" at bounding box center [121, 284] width 13 height 14
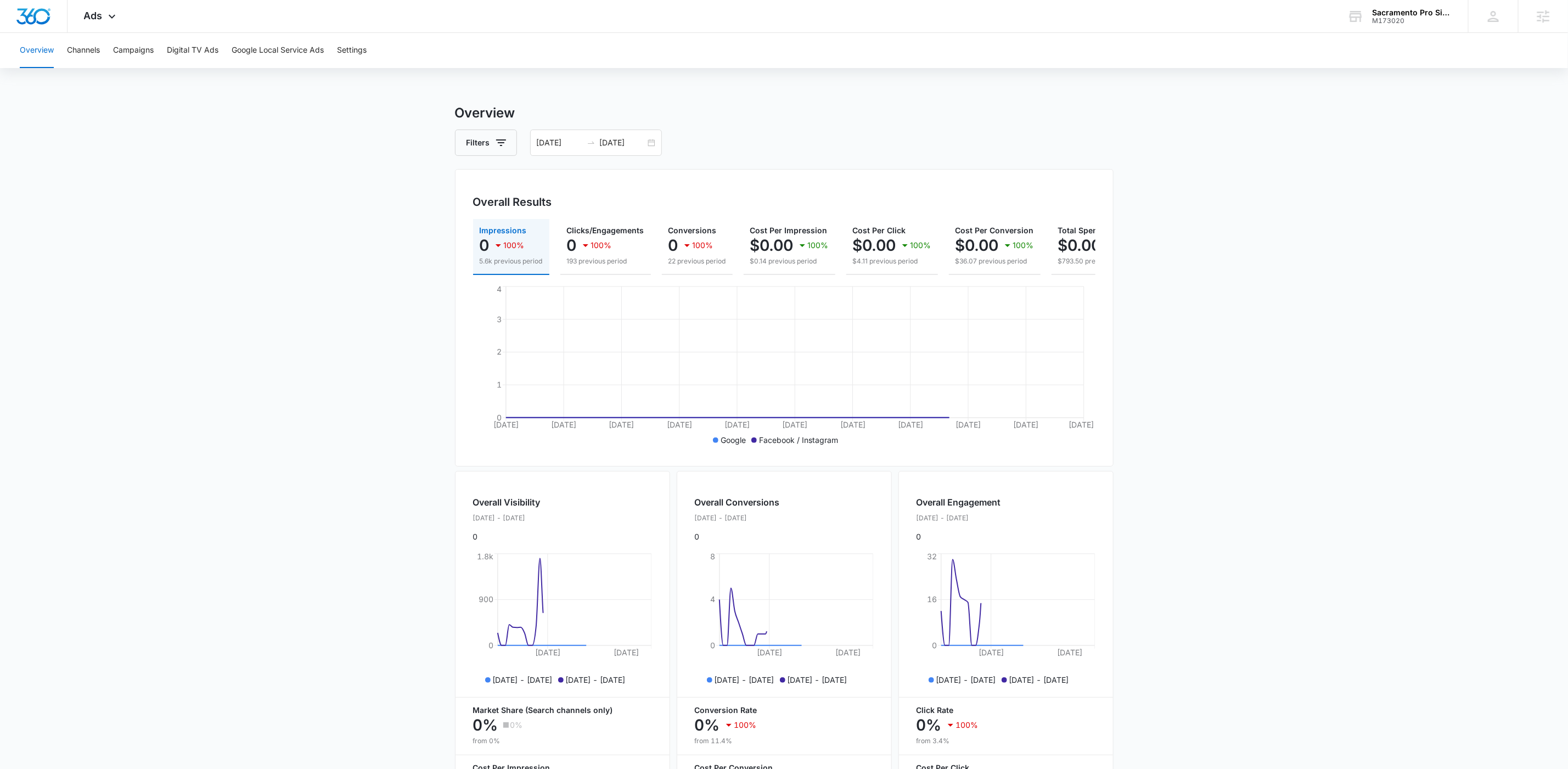
click at [1342, 325] on main "Overview Filters [DATE] [DATE] Overall Results Impressions 0 100% 5.6k previous…" at bounding box center [784, 483] width 1568 height 760
click at [112, 20] on icon at bounding box center [112, 19] width 13 height 13
click at [96, 16] on span "Ads" at bounding box center [93, 15] width 18 height 12
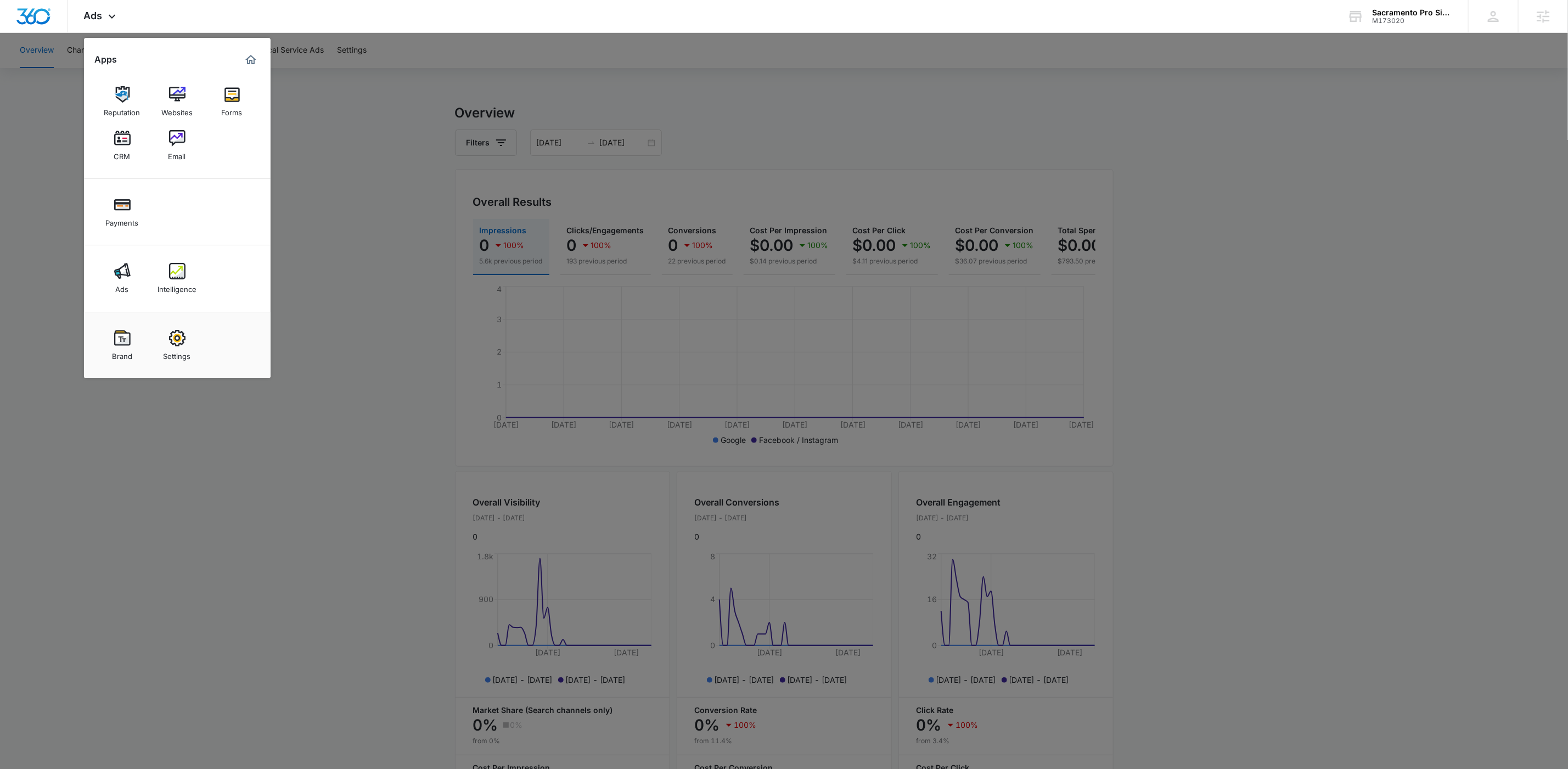
click at [163, 332] on link "Settings" at bounding box center [177, 346] width 42 height 42
select select "52"
select select "US"
select select "America/Los_Angeles"
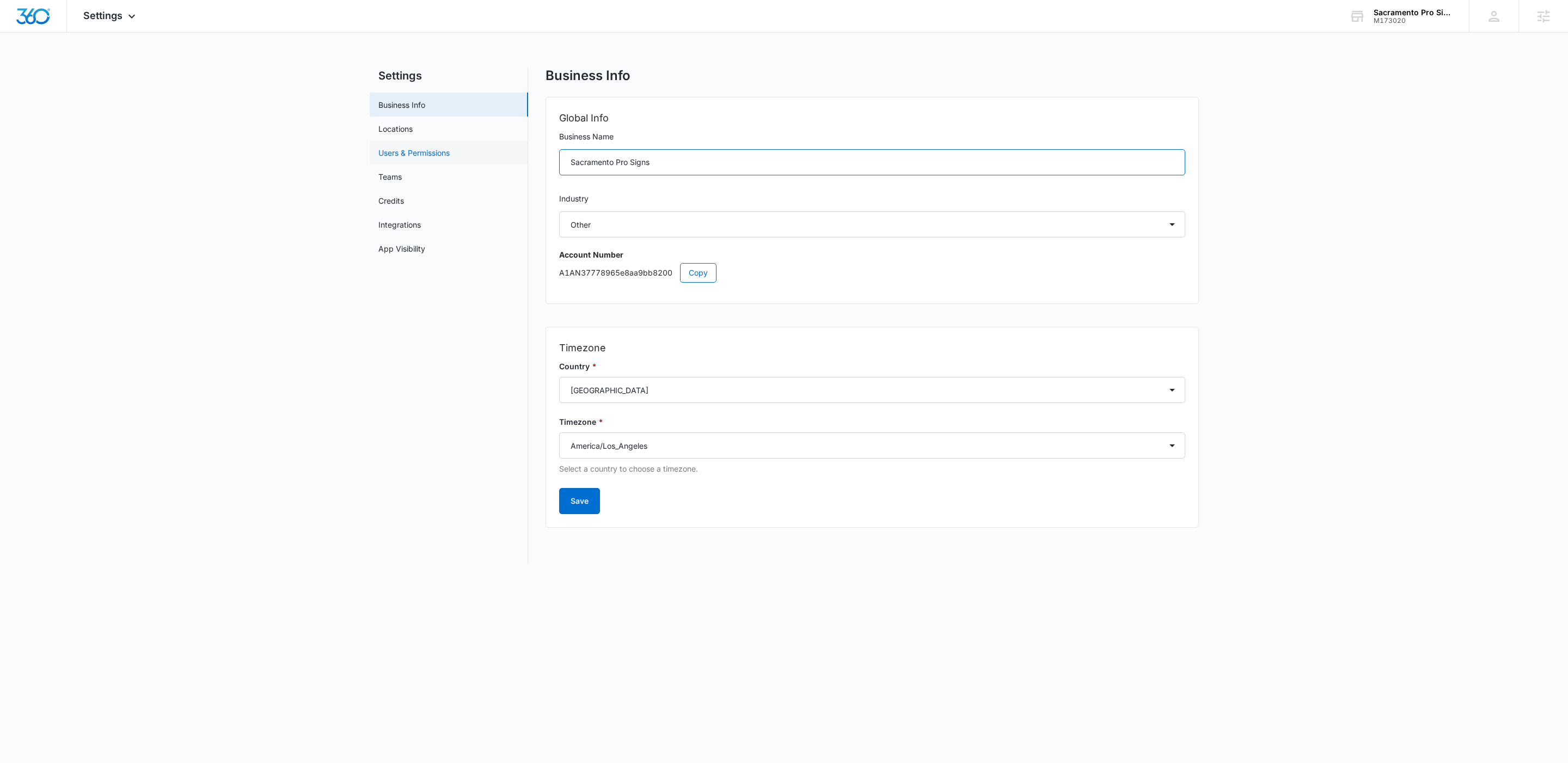
drag, startPoint x: 685, startPoint y: 161, endPoint x: 508, endPoint y: 163, distance: 177.0
click at [510, 163] on div "Settings Business Info Locations Users & Permissions Teams Credits Integrations…" at bounding box center [784, 315] width 829 height 496
click at [111, 19] on span "Settings" at bounding box center [103, 15] width 39 height 12
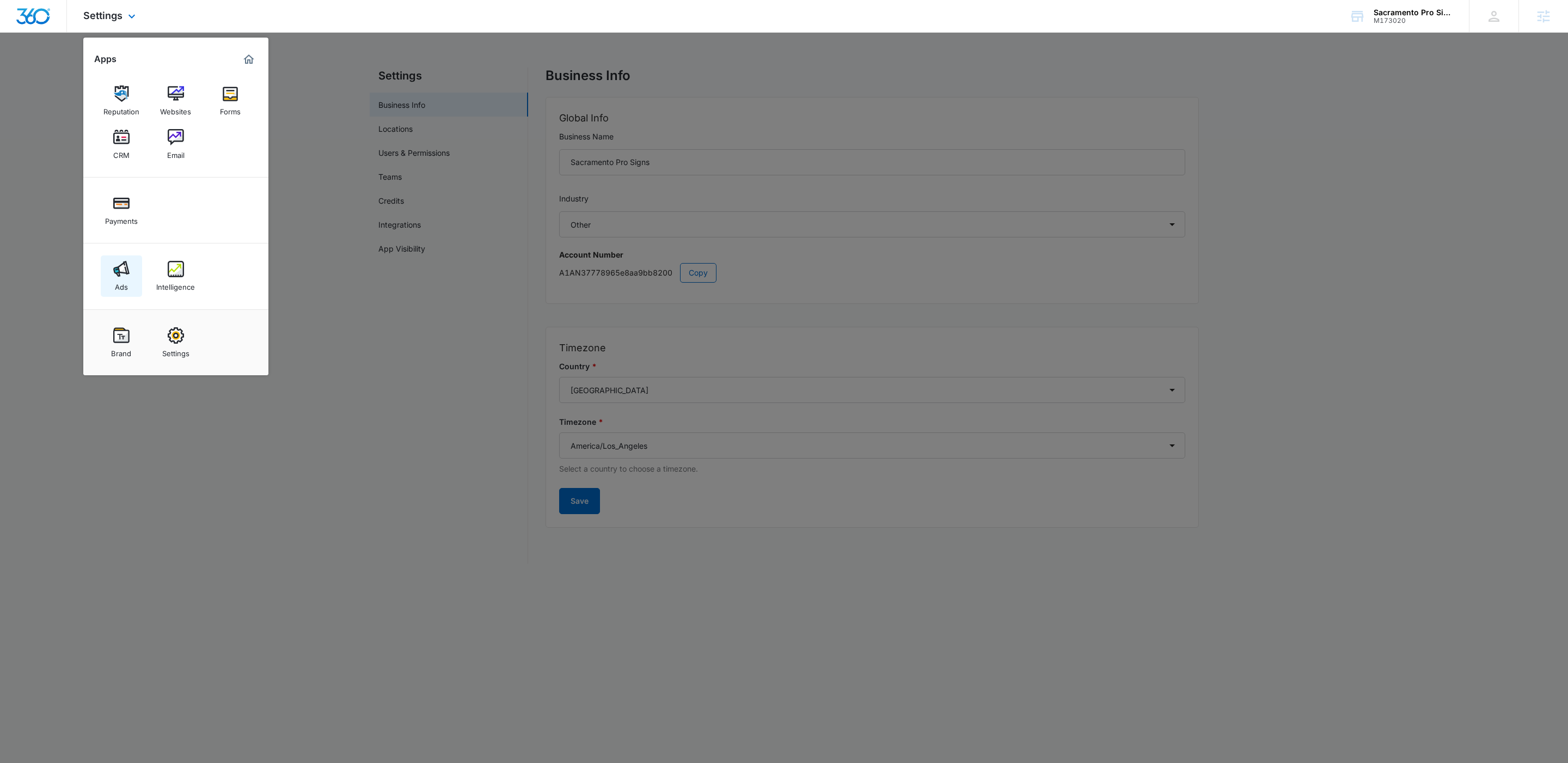
click at [133, 293] on link "Ads" at bounding box center [121, 276] width 41 height 41
